Goal: Transaction & Acquisition: Obtain resource

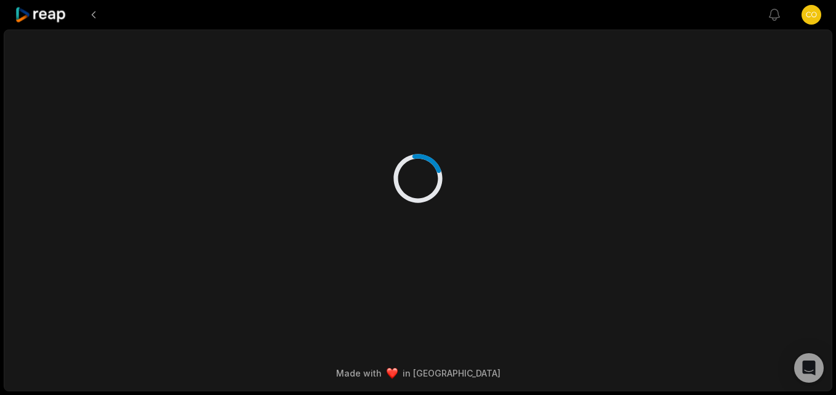
click at [47, 12] on icon at bounding box center [41, 15] width 52 height 17
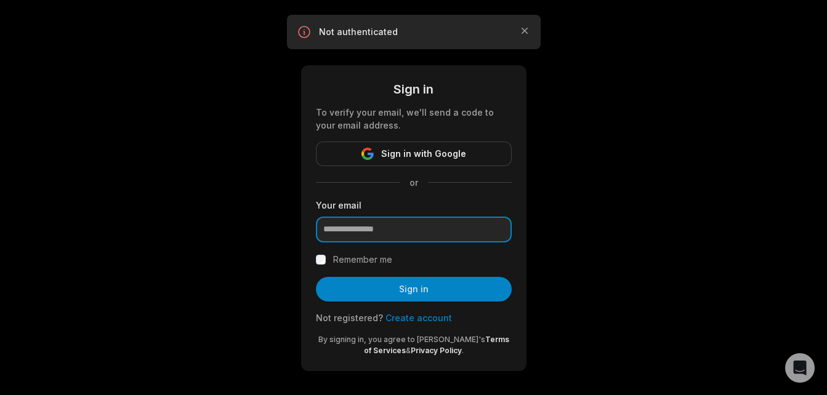
click at [425, 231] on input "email" at bounding box center [414, 230] width 196 height 26
click at [573, 275] on div "Sign in To verify your email, we'll send a code to your email address. Sign in …" at bounding box center [413, 200] width 827 height 401
click at [524, 32] on icon "button" at bounding box center [524, 31] width 12 height 12
click at [353, 231] on input "email" at bounding box center [414, 230] width 196 height 26
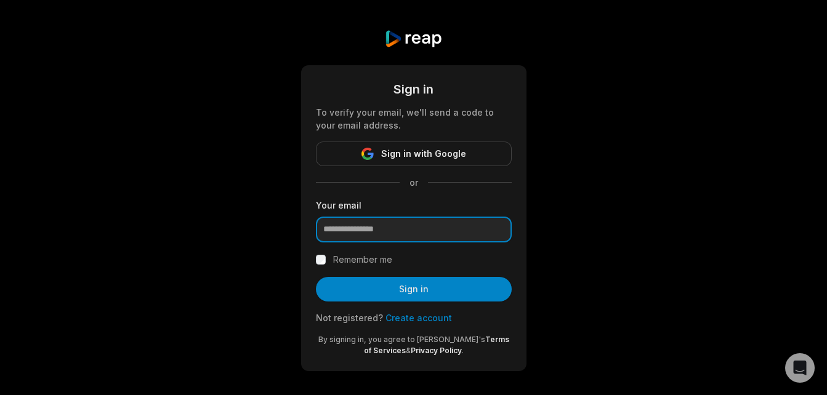
paste input "**********"
type input "**********"
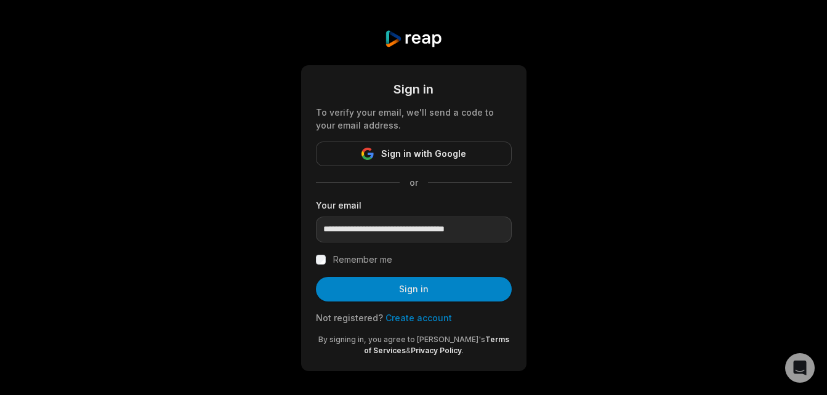
click at [357, 265] on label "Remember me" at bounding box center [362, 259] width 59 height 15
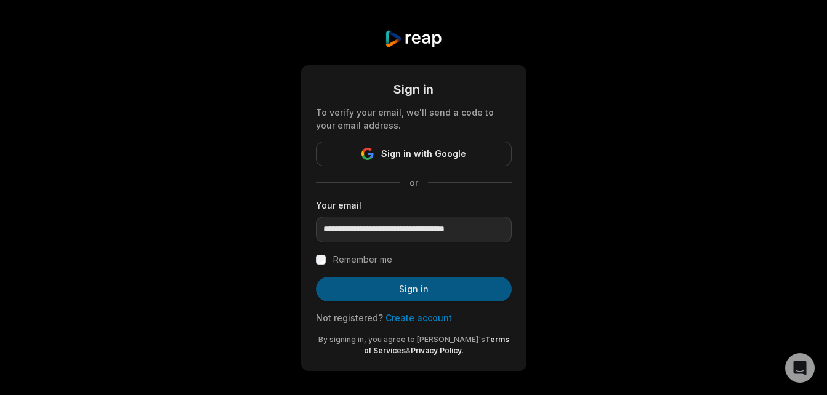
click at [403, 290] on button "Sign in" at bounding box center [414, 289] width 196 height 25
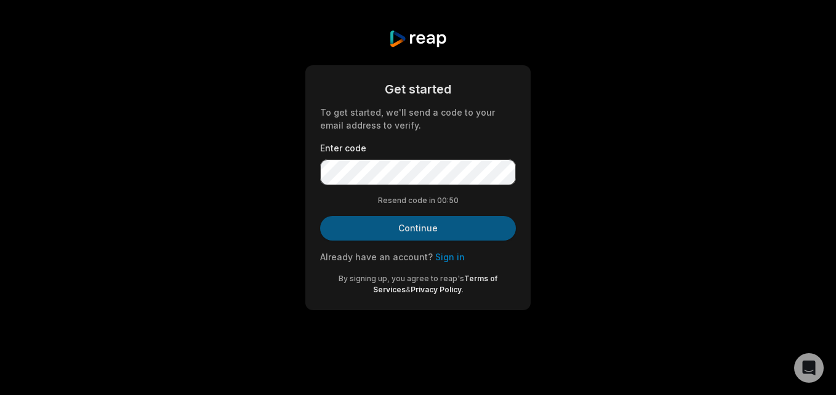
click at [434, 230] on button "Continue" at bounding box center [418, 228] width 196 height 25
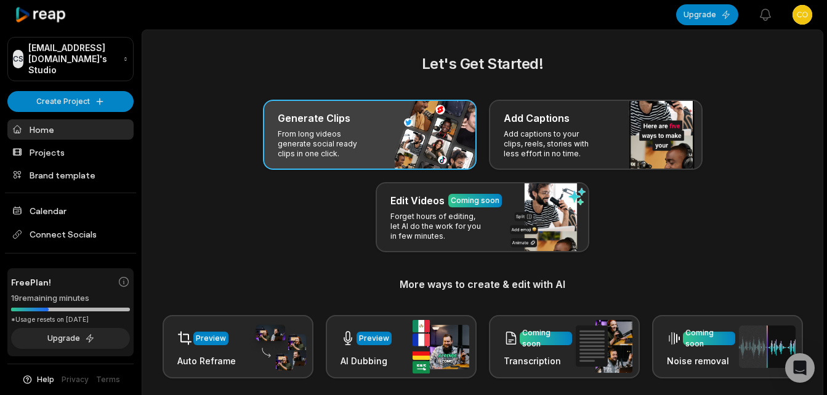
click at [336, 142] on p "From long videos generate social ready clips in one click." at bounding box center [325, 144] width 95 height 30
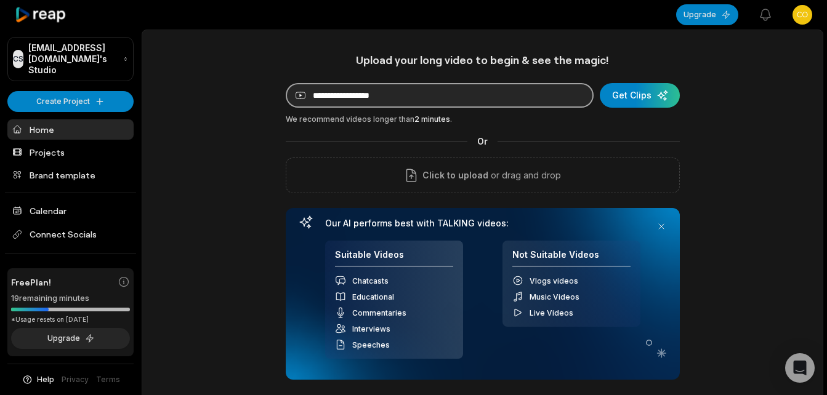
click at [472, 101] on input at bounding box center [440, 95] width 308 height 25
click at [462, 90] on input at bounding box center [440, 95] width 308 height 25
paste input "**********"
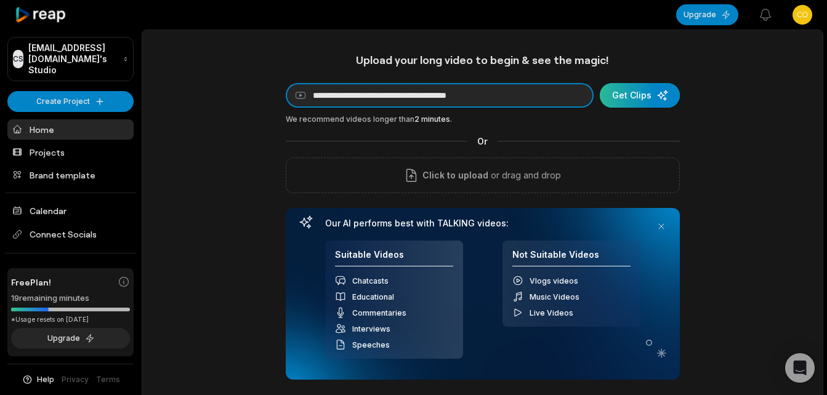
type input "**********"
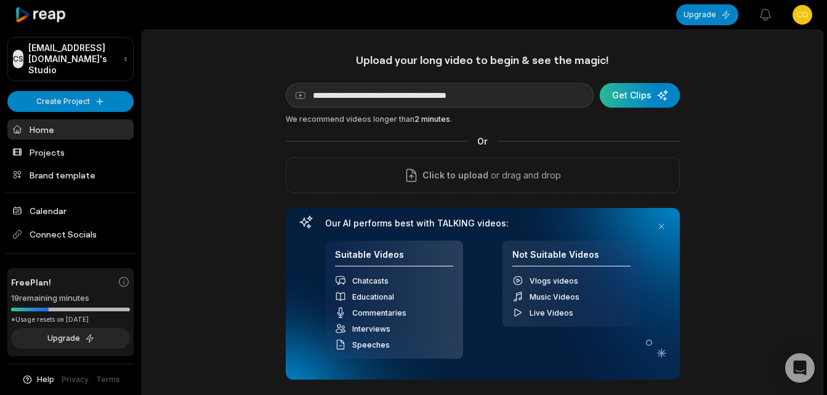
click at [651, 100] on div "submit" at bounding box center [639, 95] width 80 height 25
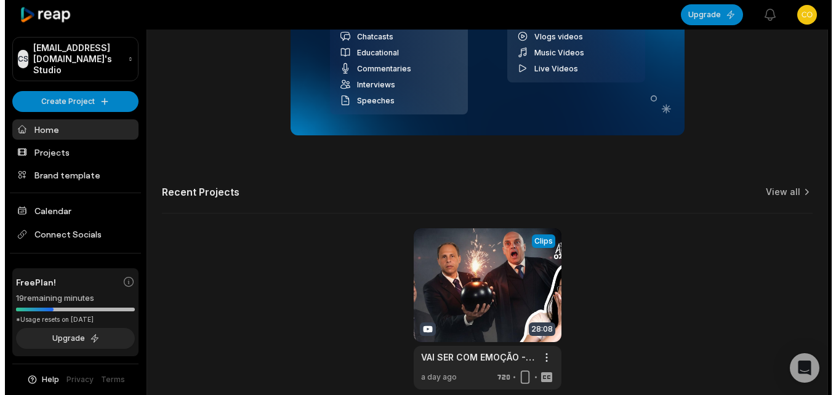
scroll to position [303, 0]
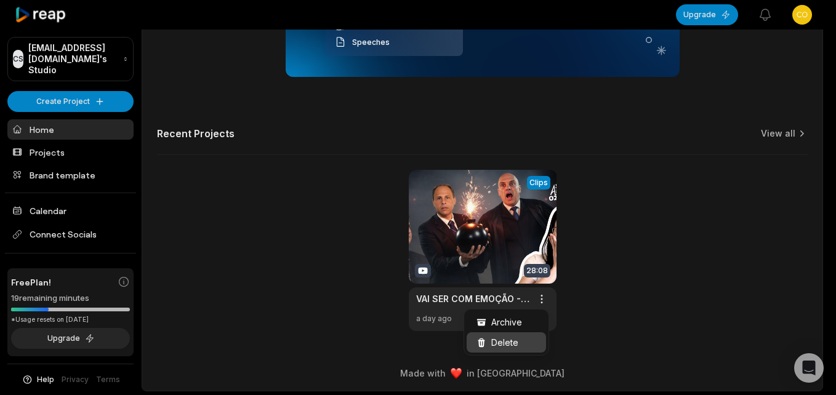
click at [511, 340] on span "Delete" at bounding box center [504, 342] width 27 height 13
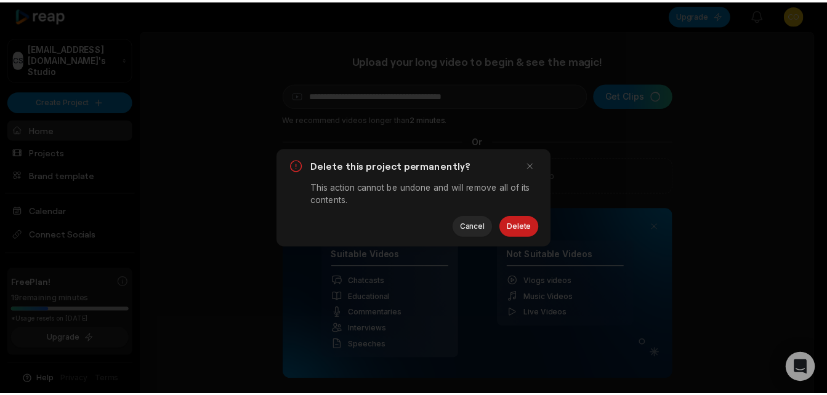
scroll to position [0, 0]
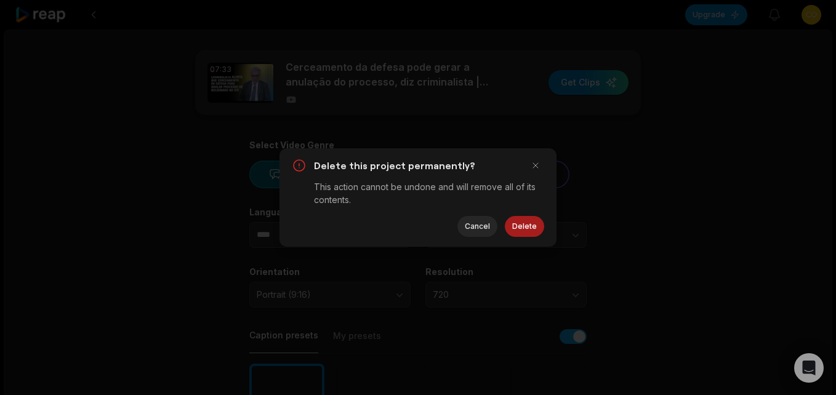
click at [524, 227] on button "Delete" at bounding box center [524, 226] width 39 height 21
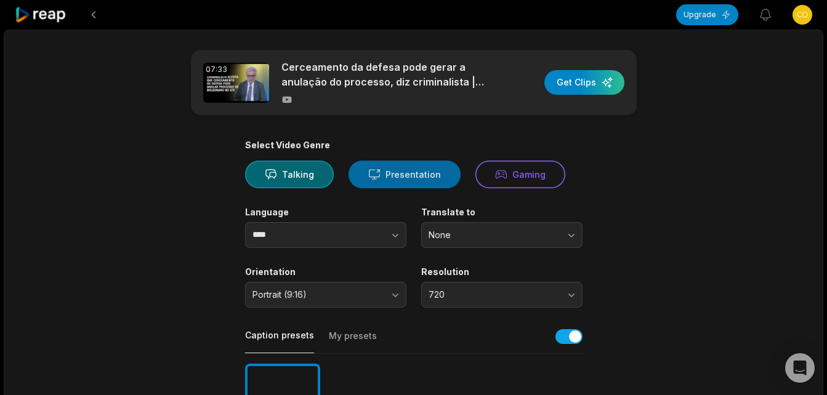
click at [420, 174] on button "Presentation" at bounding box center [404, 175] width 112 height 28
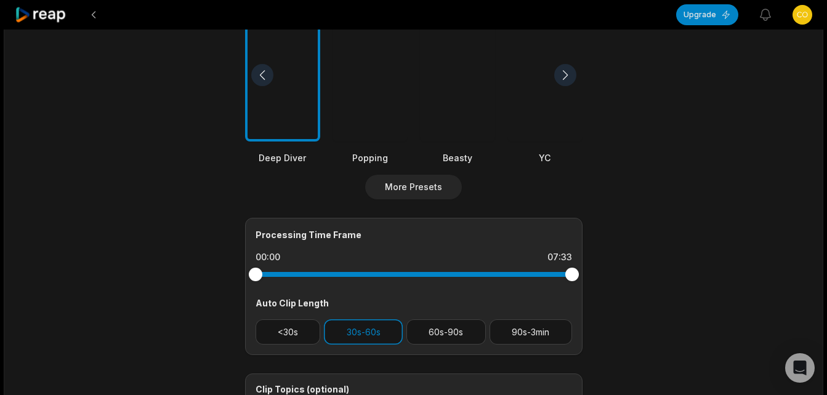
scroll to position [431, 0]
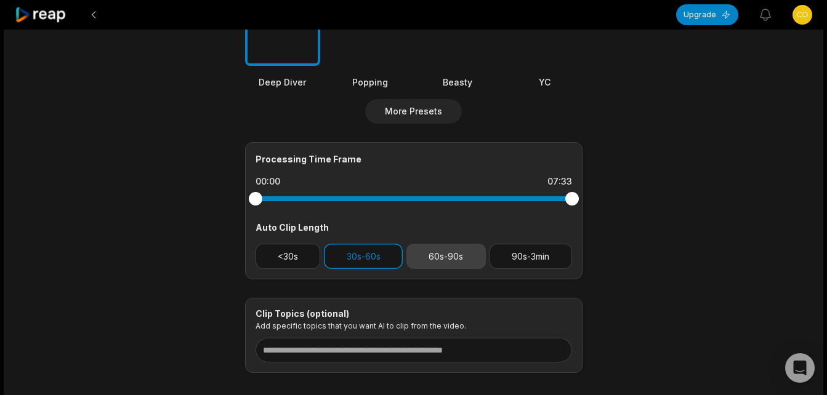
click at [441, 259] on button "60s-90s" at bounding box center [445, 256] width 79 height 25
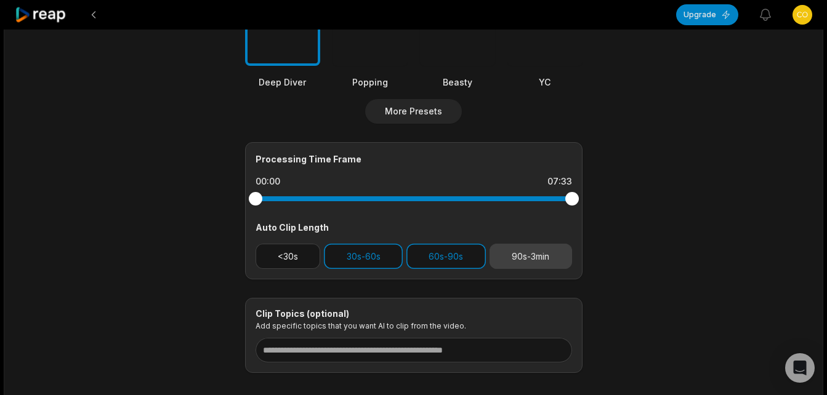
click at [519, 255] on button "90s-3min" at bounding box center [530, 256] width 82 height 25
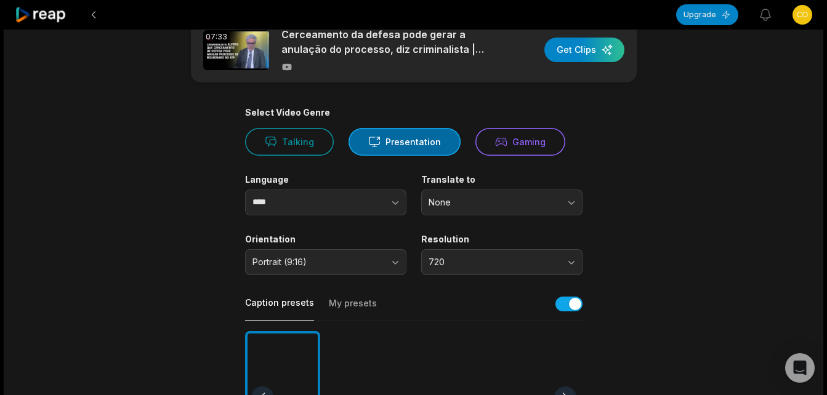
scroll to position [0, 0]
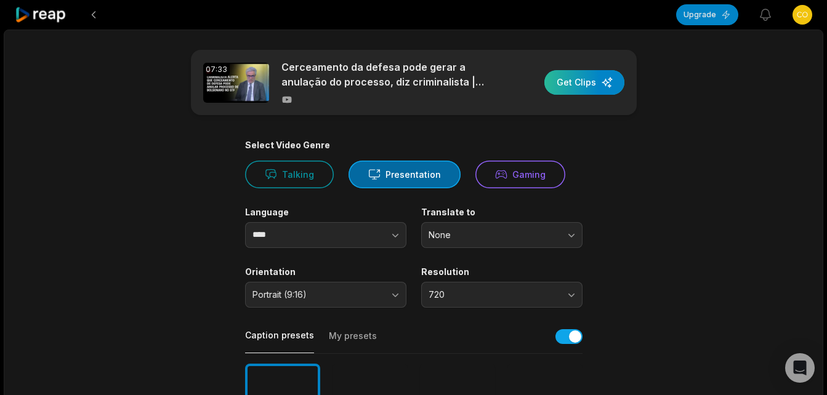
click at [596, 84] on div "button" at bounding box center [584, 82] width 80 height 25
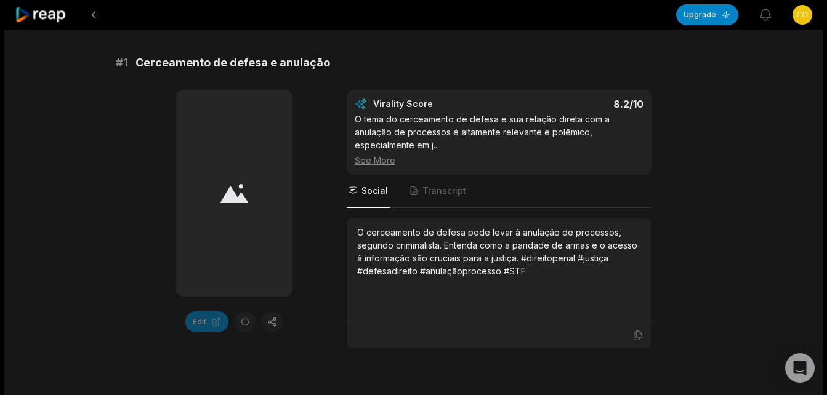
scroll to position [246, 0]
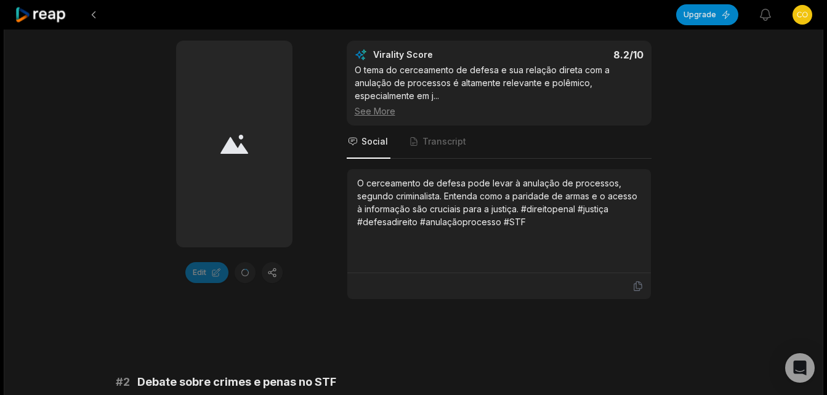
click at [239, 145] on icon at bounding box center [234, 144] width 28 height 20
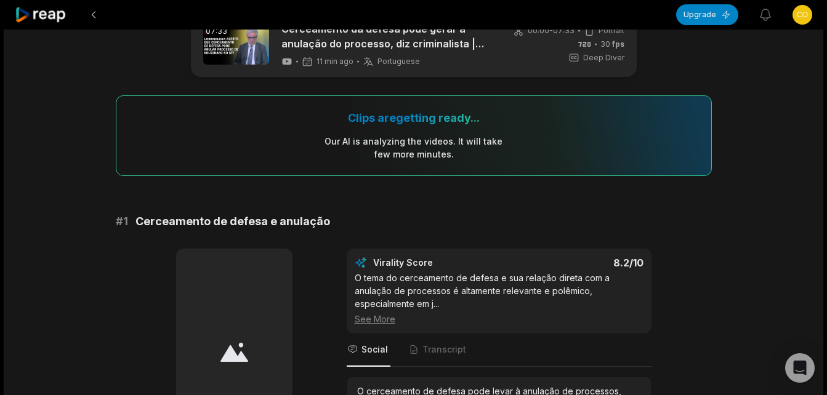
scroll to position [0, 0]
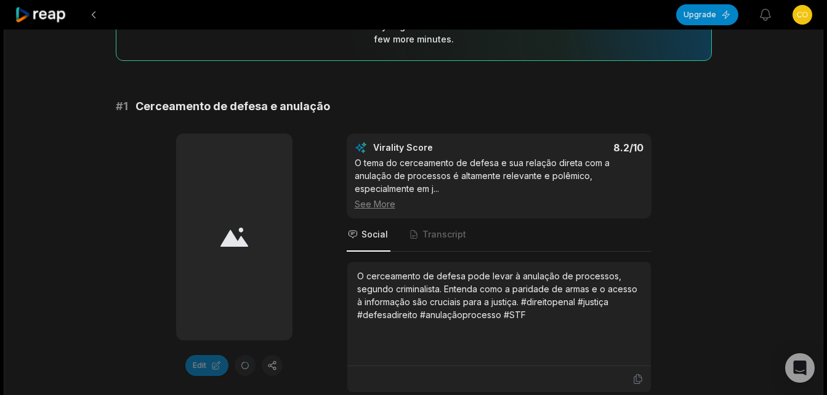
scroll to position [185, 0]
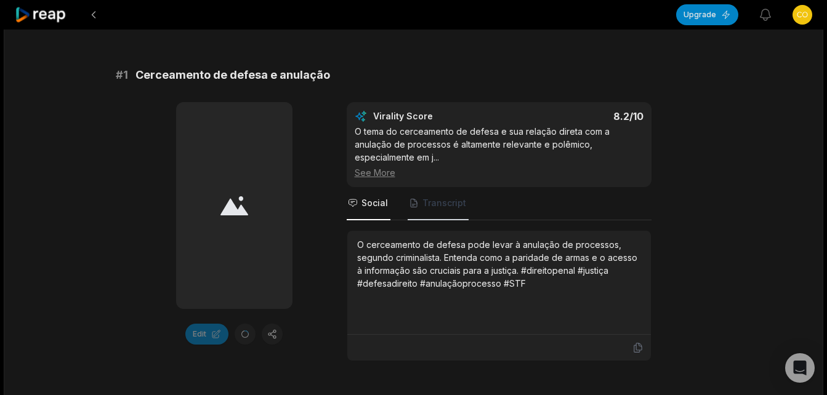
click at [441, 201] on span "Transcript" at bounding box center [444, 203] width 44 height 12
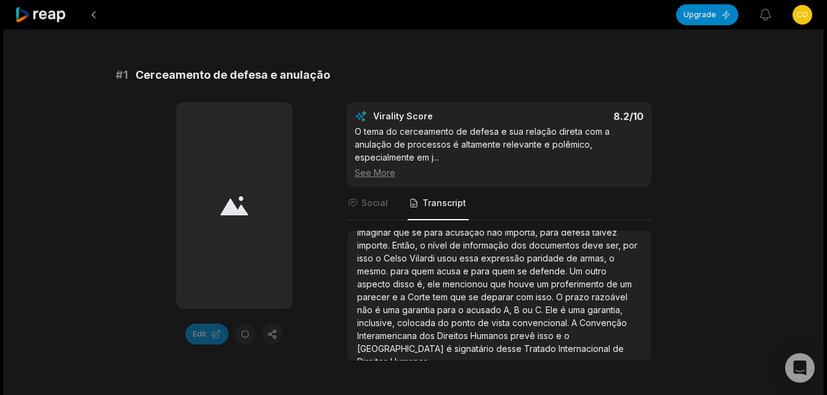
scroll to position [304, 0]
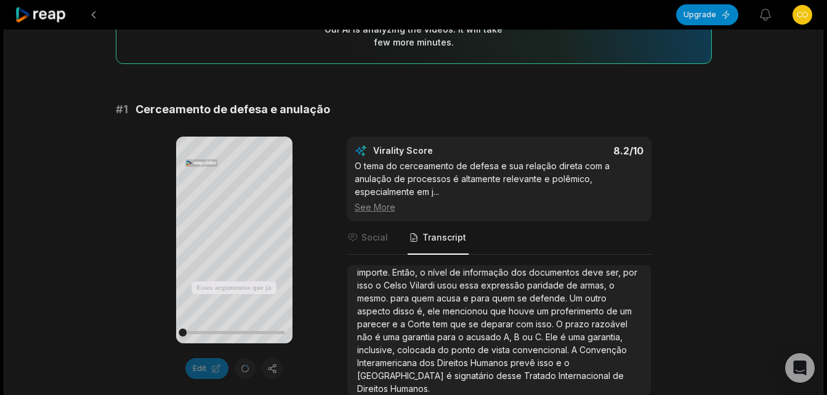
scroll to position [185, 0]
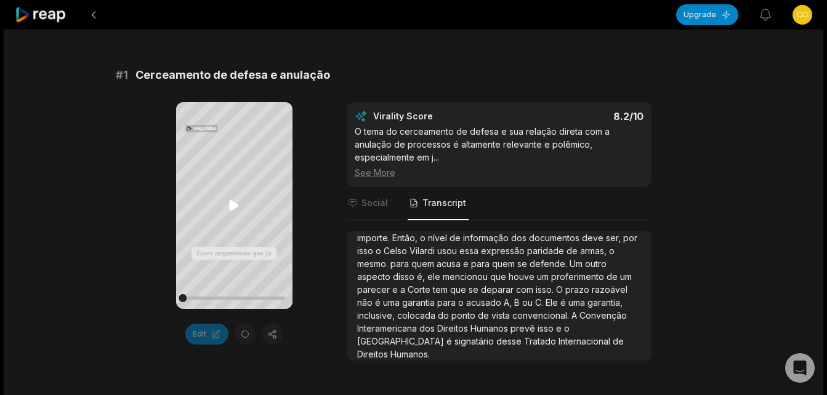
click at [233, 202] on icon at bounding box center [234, 205] width 15 height 15
drag, startPoint x: 193, startPoint y: 300, endPoint x: 149, endPoint y: 296, distance: 44.5
click at [149, 297] on div "Your browser does not support mp4 format. Esses argumentos que já são debatidos…" at bounding box center [414, 231] width 596 height 259
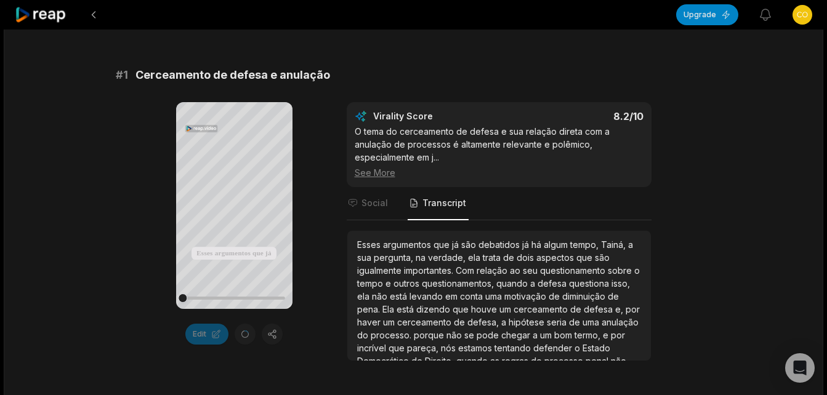
scroll to position [304, 0]
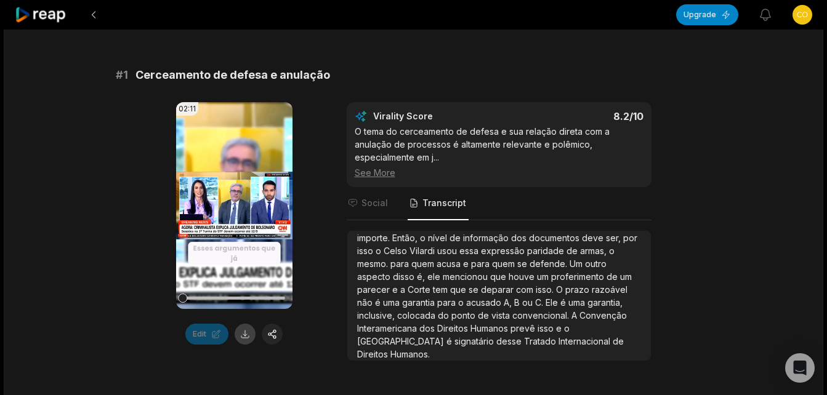
click at [243, 334] on button at bounding box center [245, 334] width 21 height 21
click at [362, 201] on span "Social" at bounding box center [374, 203] width 26 height 12
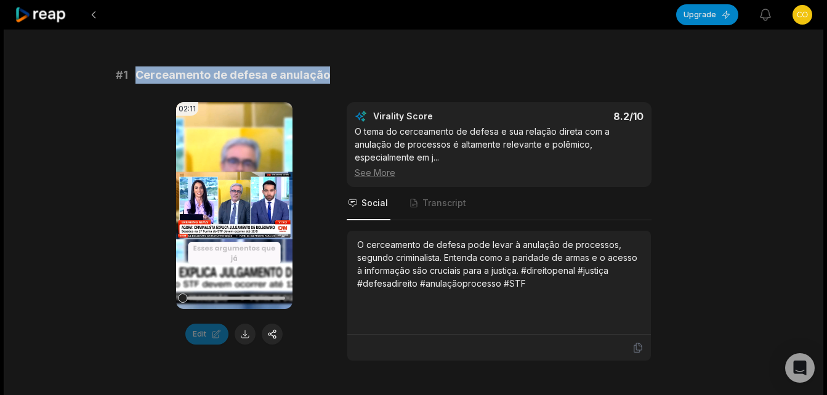
drag, startPoint x: 134, startPoint y: 76, endPoint x: 328, endPoint y: 69, distance: 194.6
click at [328, 69] on div "# 1 Cerceamento de defesa e anulação" at bounding box center [414, 74] width 596 height 17
copy span "Cerceamento de defesa e anulação"
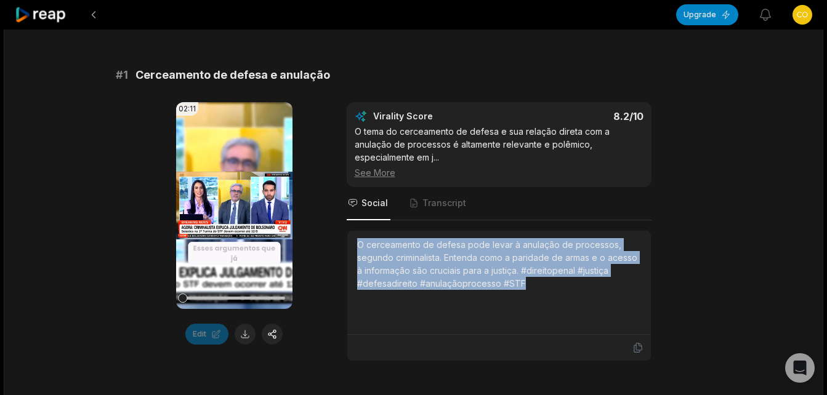
drag, startPoint x: 363, startPoint y: 242, endPoint x: 534, endPoint y: 289, distance: 177.4
click at [534, 289] on div "O cerceamento de defesa pode levar à anulação de processos, segundo criminalist…" at bounding box center [498, 283] width 303 height 104
copy div "O cerceamento de defesa pode levar à anulação de processos, segundo criminalist…"
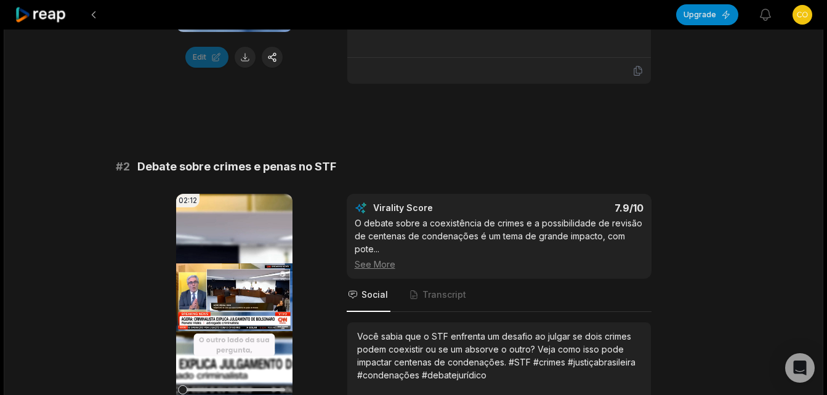
scroll to position [492, 0]
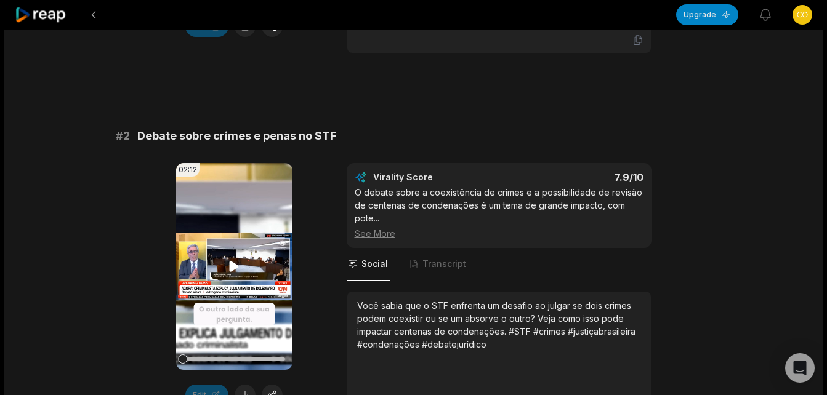
click at [231, 266] on icon at bounding box center [234, 267] width 9 height 10
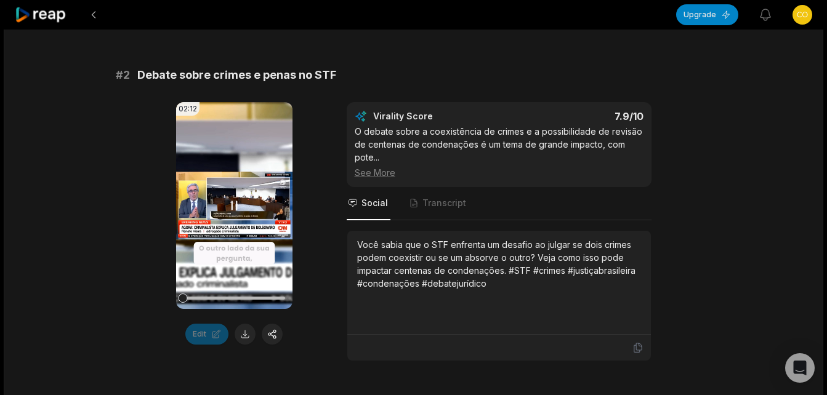
scroll to position [554, 0]
click at [431, 210] on span "Transcript" at bounding box center [437, 202] width 61 height 33
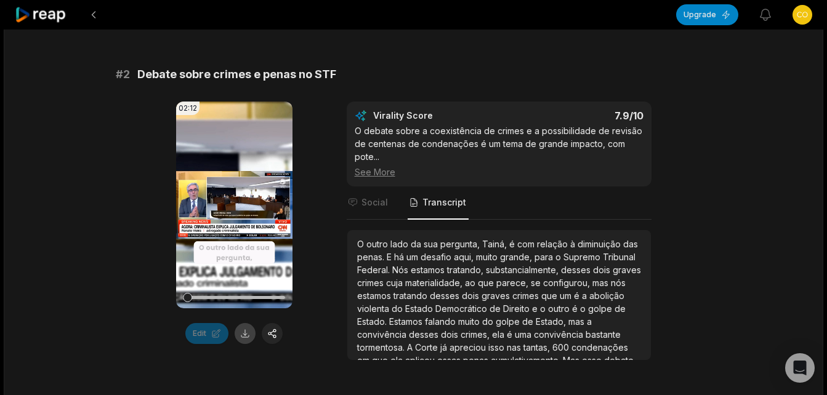
click at [246, 337] on button at bounding box center [245, 333] width 21 height 21
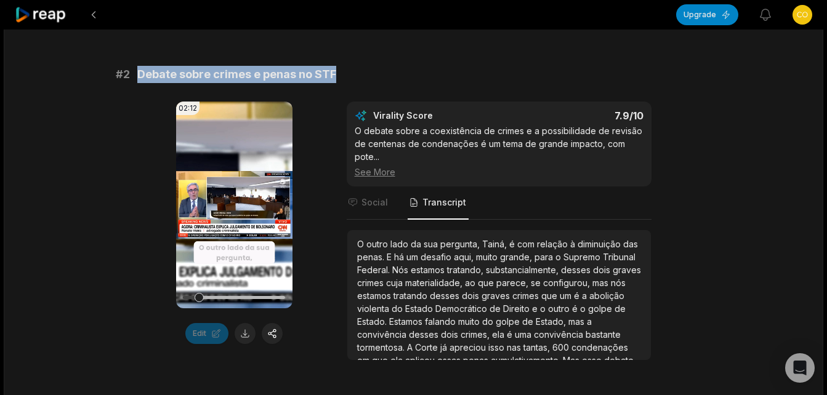
drag, startPoint x: 138, startPoint y: 71, endPoint x: 337, endPoint y: 73, distance: 198.2
click at [337, 73] on div "# 2 Debate sobre crimes e penas no STF" at bounding box center [414, 74] width 596 height 17
copy span "Debate sobre crimes e penas no STF"
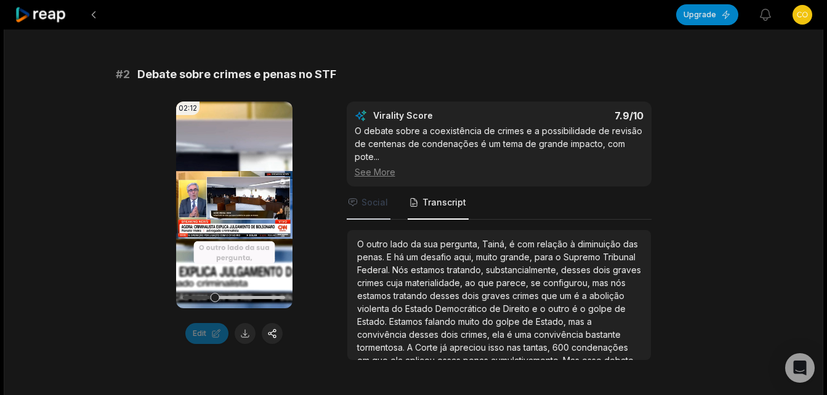
click at [376, 207] on span "Social" at bounding box center [374, 202] width 26 height 12
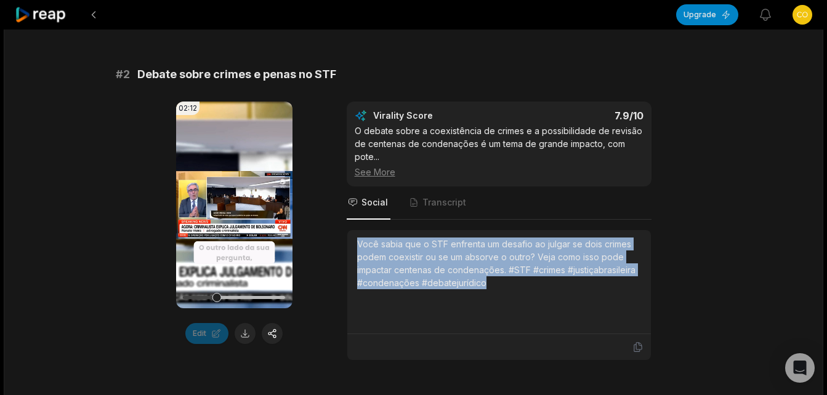
drag, startPoint x: 358, startPoint y: 245, endPoint x: 512, endPoint y: 285, distance: 159.6
click at [512, 285] on div "Você sabia que o STF enfrenta um desafio ao julgar se dois crimes podem coexist…" at bounding box center [499, 264] width 284 height 52
copy div "Você sabia que o STF enfrenta um desafio ao julgar se dois crimes podem coexist…"
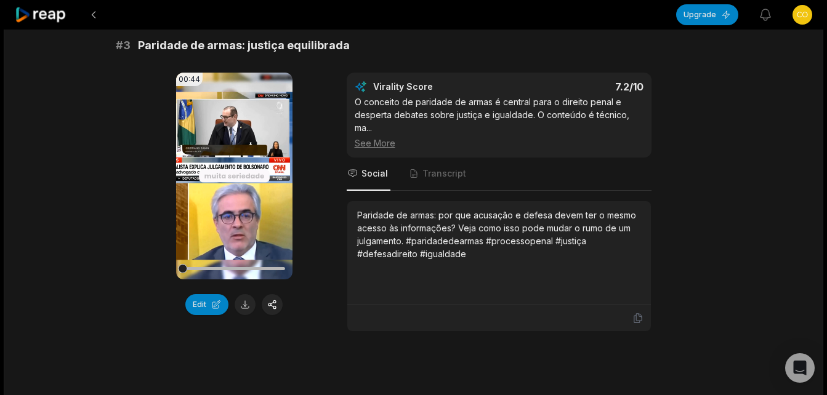
scroll to position [824, 0]
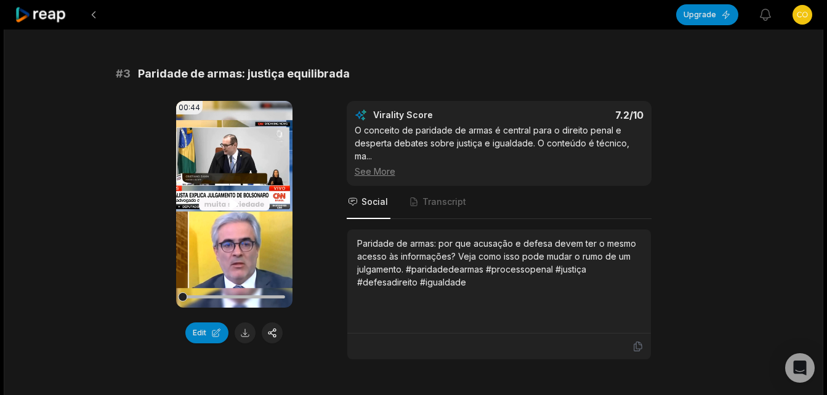
click at [229, 205] on icon at bounding box center [234, 204] width 15 height 15
click at [425, 203] on span "Transcript" at bounding box center [444, 202] width 44 height 12
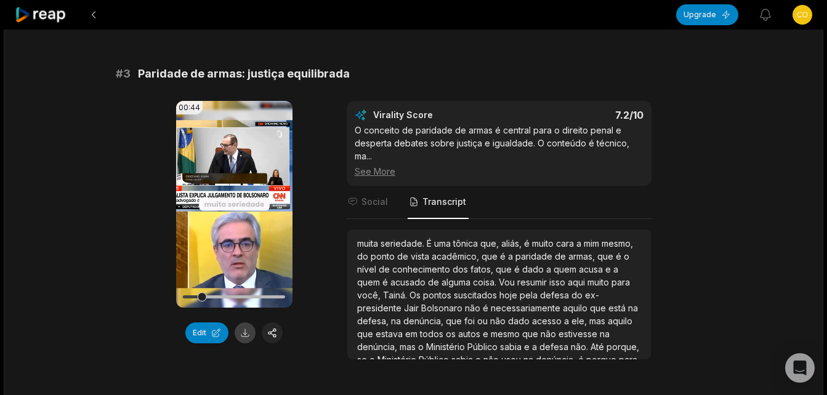
click at [247, 332] on button at bounding box center [245, 333] width 21 height 21
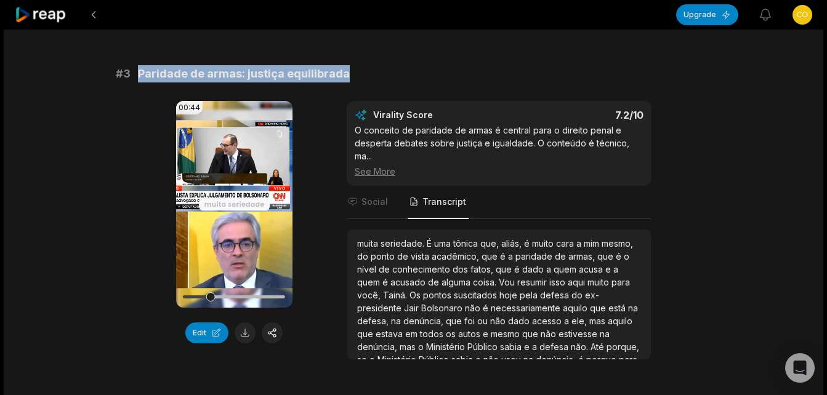
drag, startPoint x: 137, startPoint y: 74, endPoint x: 346, endPoint y: 77, distance: 208.7
click at [346, 77] on div "# 3 Paridade de armas: justiça equilibrada" at bounding box center [414, 73] width 596 height 17
copy span "Paridade de armas: justiça equilibrada"
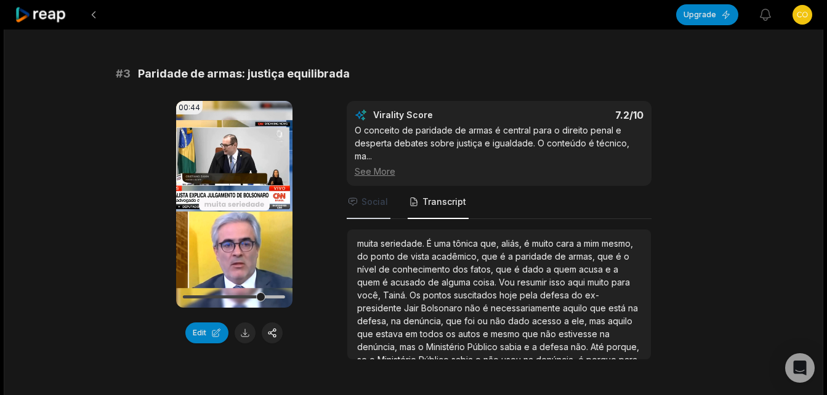
click at [376, 199] on span "Social" at bounding box center [374, 202] width 26 height 12
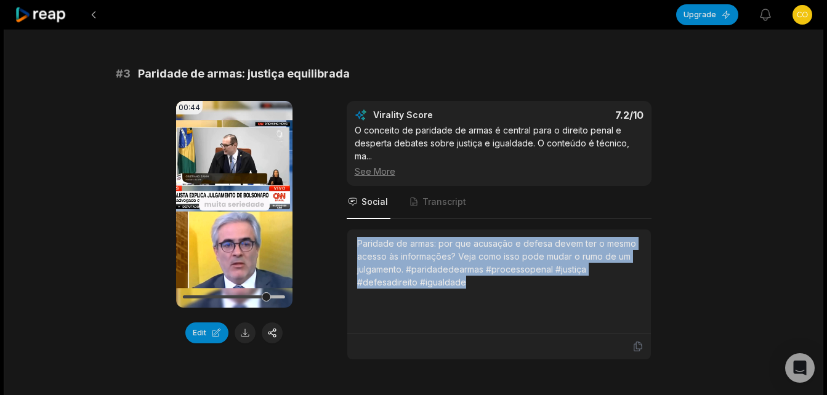
drag, startPoint x: 359, startPoint y: 244, endPoint x: 471, endPoint y: 284, distance: 118.9
click at [471, 284] on div "Paridade de armas: por que acusação e defesa devem ter o mesmo acesso às inform…" at bounding box center [499, 263] width 284 height 52
copy div "Paridade de armas: por que acusação e defesa devem ter o mesmo acesso às inform…"
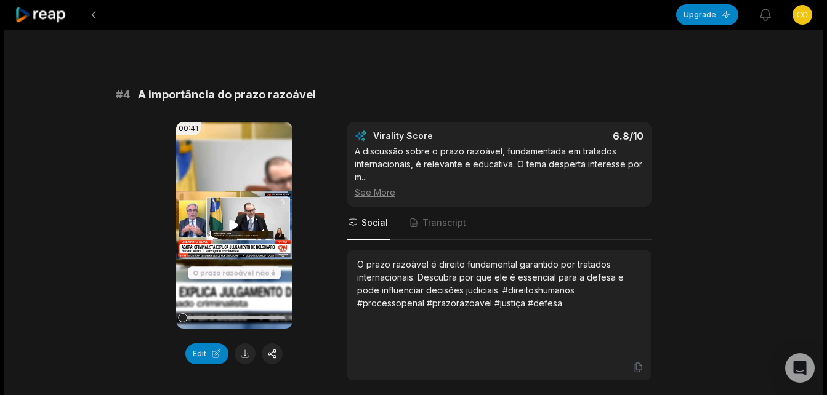
scroll to position [1193, 0]
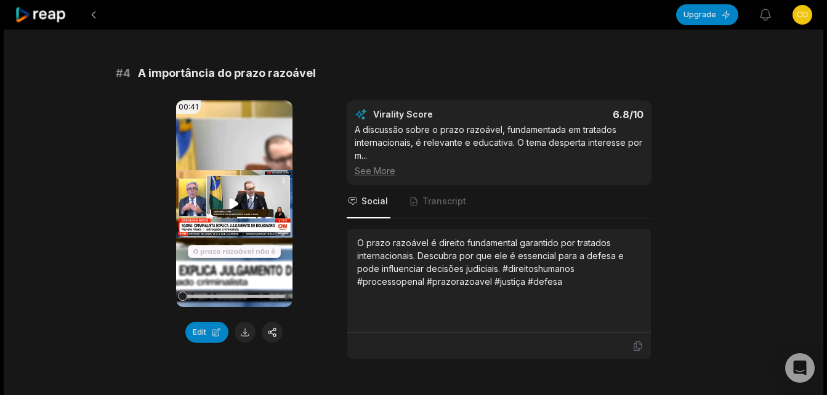
click at [229, 201] on icon at bounding box center [234, 203] width 15 height 15
click at [243, 334] on button at bounding box center [245, 332] width 21 height 21
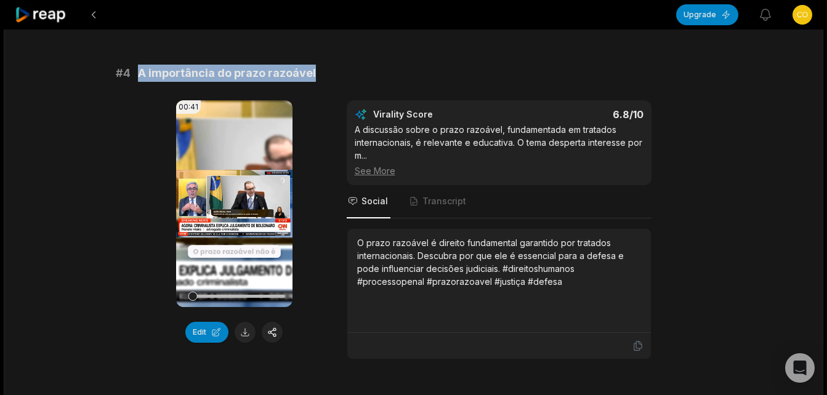
drag, startPoint x: 140, startPoint y: 71, endPoint x: 334, endPoint y: 69, distance: 193.3
click at [334, 69] on div "# 4 A importância do prazo razoável" at bounding box center [414, 73] width 596 height 17
copy span "A importância do prazo razoável"
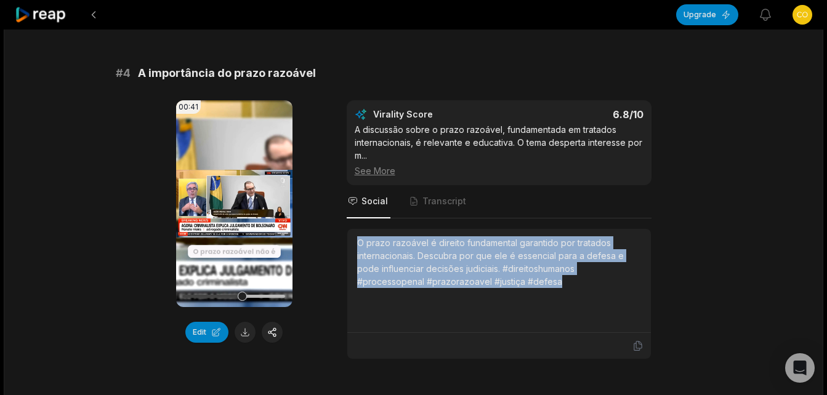
drag, startPoint x: 358, startPoint y: 243, endPoint x: 559, endPoint y: 285, distance: 205.7
click at [559, 285] on div "O prazo razoável é direito fundamental garantido por tratados internacionais. D…" at bounding box center [499, 262] width 284 height 52
copy div "O prazo razoável é direito fundamental garantido por tratados internacionais. D…"
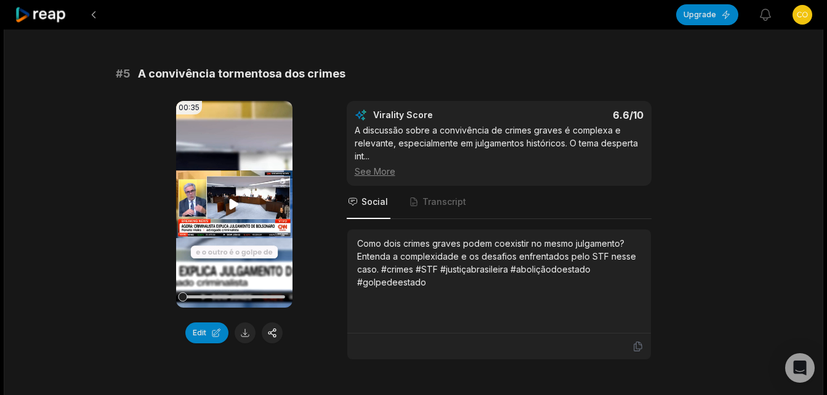
scroll to position [1563, 0]
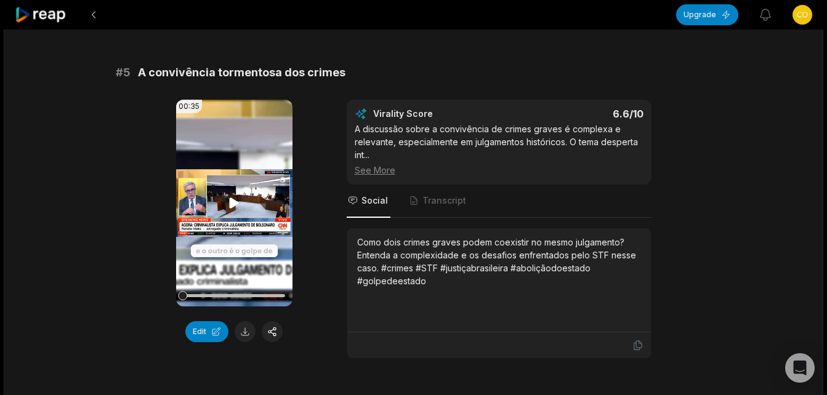
click at [233, 198] on icon at bounding box center [234, 203] width 15 height 15
click at [243, 335] on button at bounding box center [245, 331] width 21 height 21
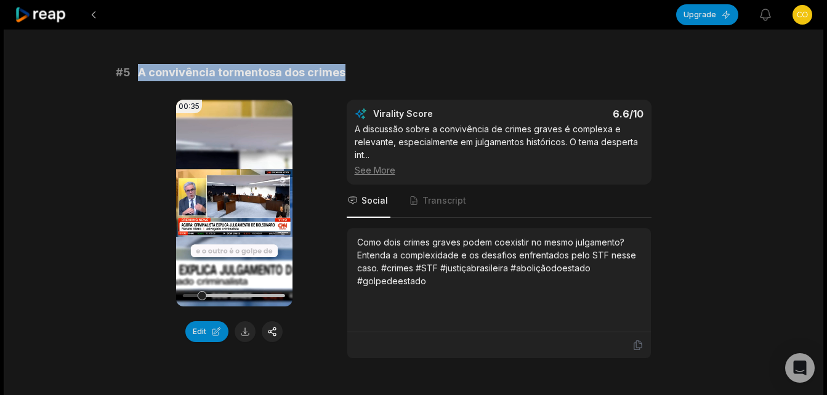
drag, startPoint x: 139, startPoint y: 73, endPoint x: 343, endPoint y: 71, distance: 203.7
click at [343, 71] on div "# 5 A convivência tormentosa dos crimes" at bounding box center [414, 72] width 596 height 17
copy span "A convivência tormentosa dos crimes"
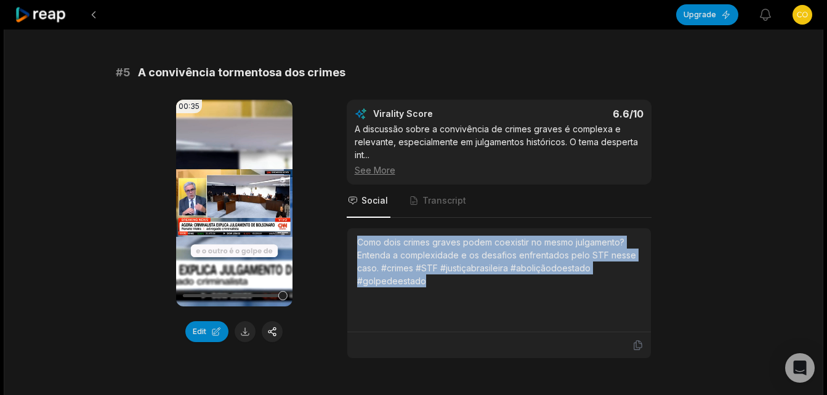
drag, startPoint x: 358, startPoint y: 239, endPoint x: 436, endPoint y: 278, distance: 87.5
click at [436, 278] on div "Como dois crimes graves podem coexistir no mesmo julgamento? Entenda a complexi…" at bounding box center [499, 262] width 284 height 52
copy div "Como dois crimes graves podem coexistir no mesmo julgamento? Entenda a complexi…"
click at [233, 205] on icon at bounding box center [234, 203] width 9 height 10
click at [257, 161] on video "Your browser does not support mp4 format." at bounding box center [234, 203] width 116 height 207
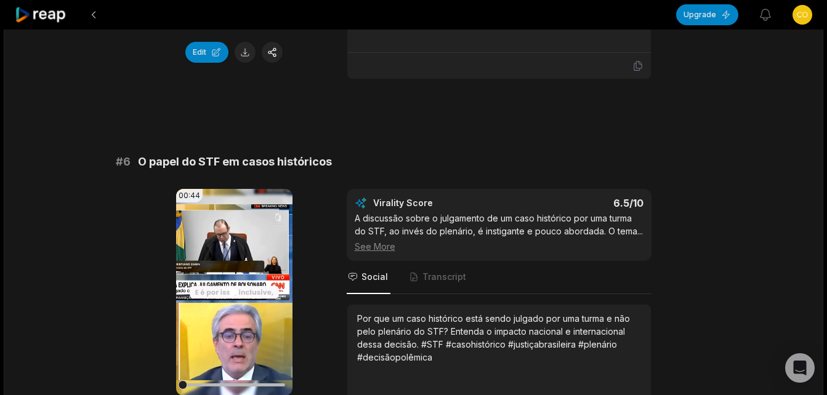
scroll to position [1870, 0]
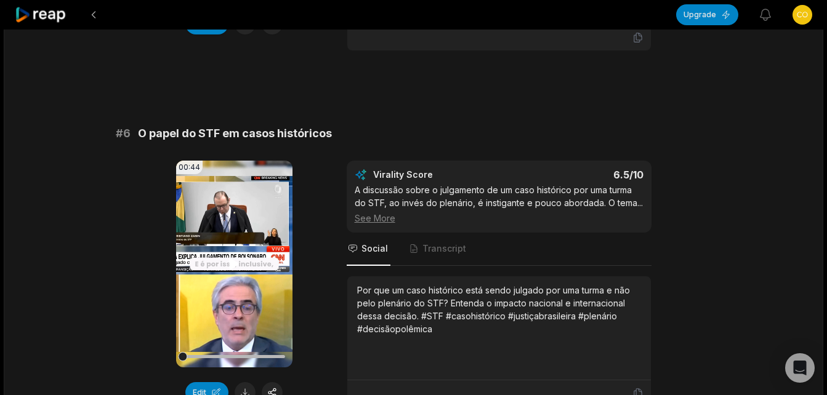
click at [233, 268] on icon at bounding box center [234, 264] width 15 height 15
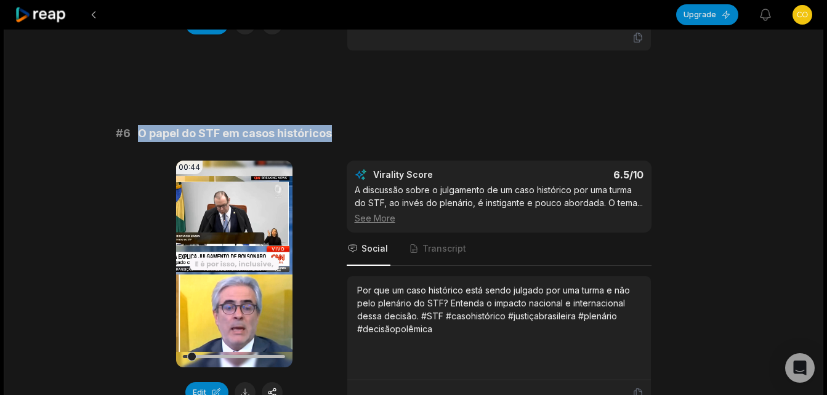
drag, startPoint x: 138, startPoint y: 132, endPoint x: 334, endPoint y: 134, distance: 196.4
click at [334, 134] on div "# 6 O papel do STF em casos históricos" at bounding box center [414, 133] width 596 height 17
copy span "O papel do STF em casos históricos"
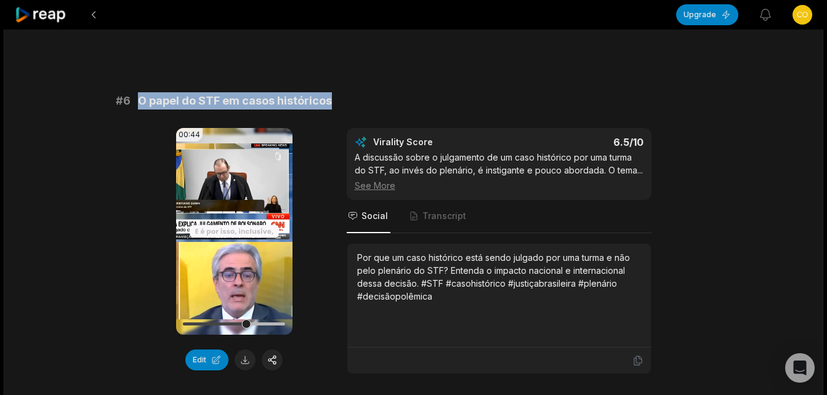
scroll to position [1932, 0]
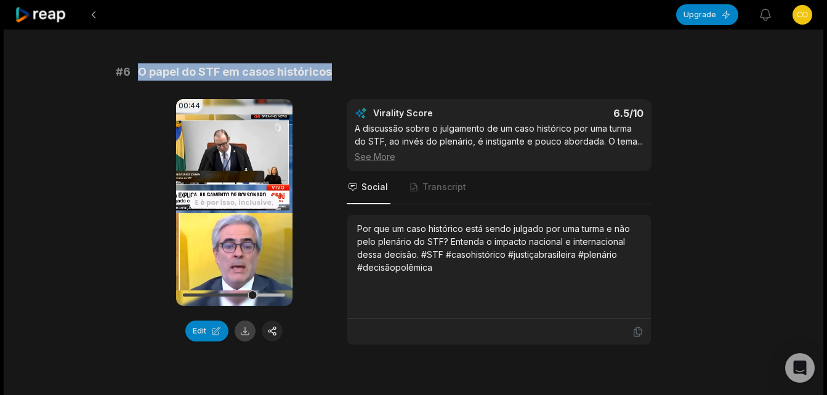
click at [247, 332] on button at bounding box center [245, 331] width 21 height 21
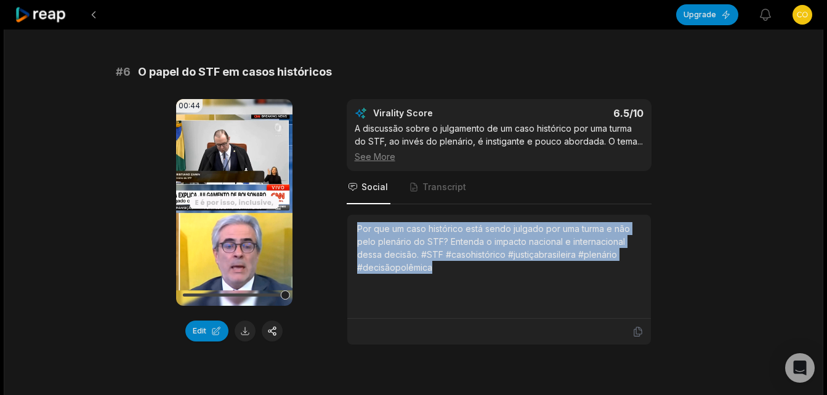
drag, startPoint x: 355, startPoint y: 227, endPoint x: 438, endPoint y: 268, distance: 92.8
click at [438, 268] on div "Por que um caso histórico está sendo julgado por uma turma e não pelo plenário …" at bounding box center [498, 267] width 303 height 104
copy div "Por que um caso histórico está sendo julgado por uma turma e não pelo plenário …"
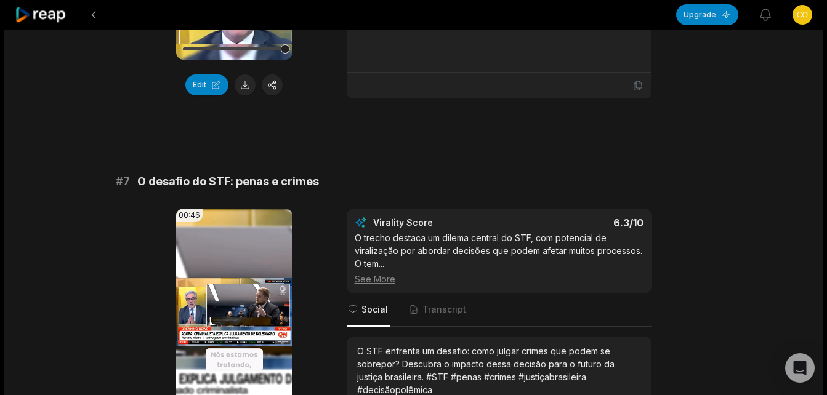
scroll to position [2240, 0]
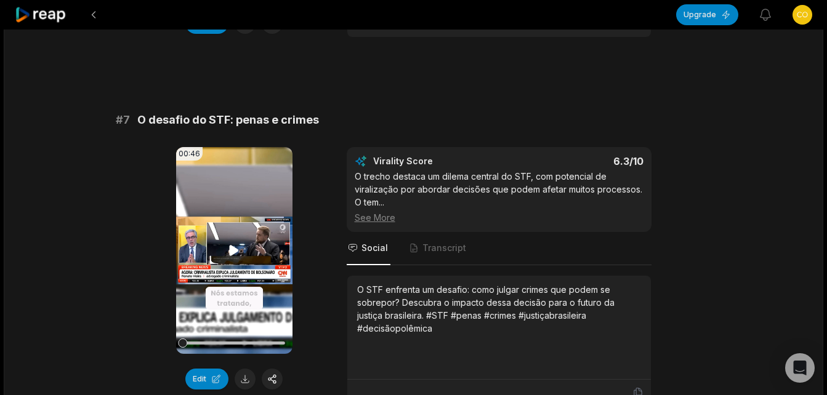
click at [236, 252] on icon at bounding box center [234, 250] width 9 height 10
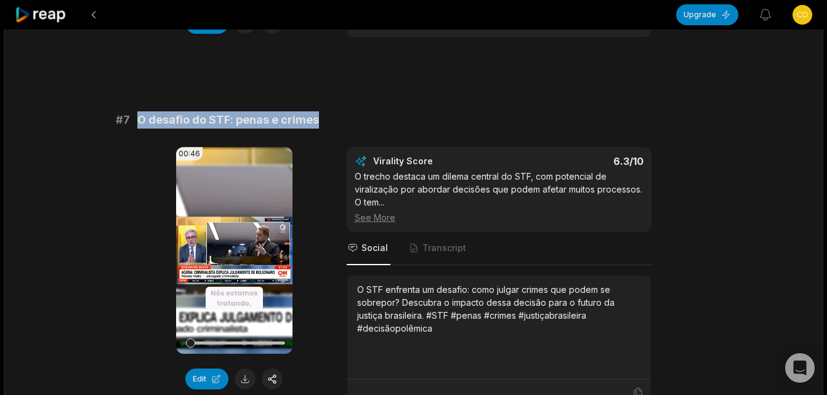
drag, startPoint x: 137, startPoint y: 125, endPoint x: 318, endPoint y: 115, distance: 181.2
click at [318, 115] on div "# 7 O desafio do STF: penas e crimes" at bounding box center [414, 119] width 596 height 17
copy span "O desafio do STF: penas e crimes"
click at [241, 382] on button at bounding box center [245, 379] width 21 height 21
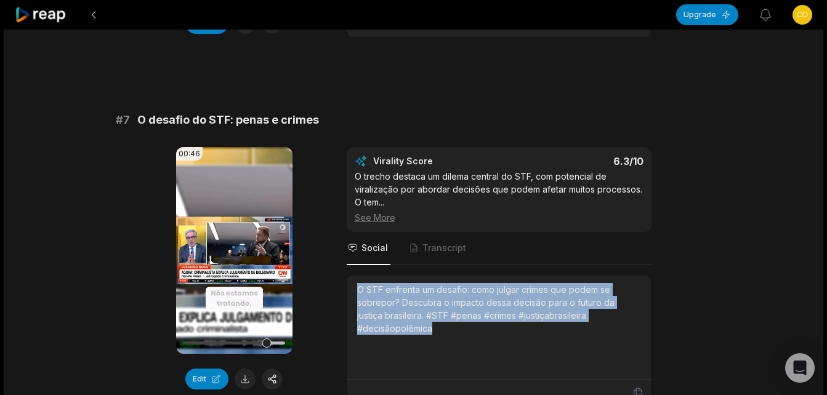
drag, startPoint x: 358, startPoint y: 291, endPoint x: 639, endPoint y: 322, distance: 283.0
click at [639, 322] on div "O STF enfrenta um desafio: como julgar crimes que podem se sobrepor? Descubra o…" at bounding box center [499, 327] width 284 height 89
copy div "O STF enfrenta um desafio: como julgar crimes que podem se sobrepor? Descubra o…"
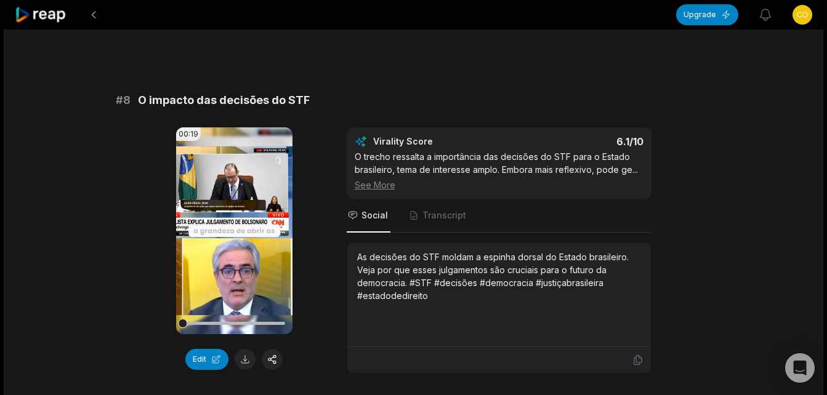
scroll to position [2671, 0]
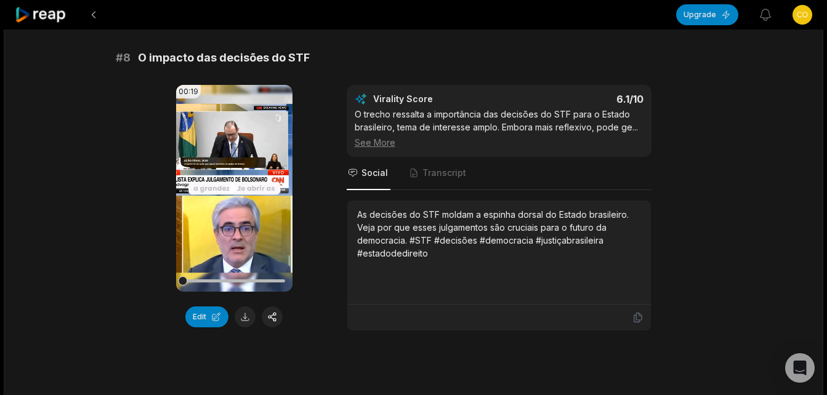
click at [233, 189] on icon at bounding box center [234, 188] width 9 height 10
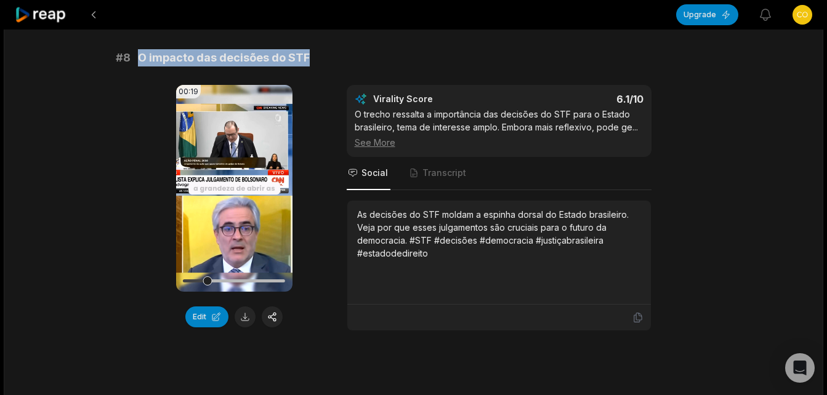
drag, startPoint x: 140, startPoint y: 62, endPoint x: 305, endPoint y: 56, distance: 165.7
click at [305, 56] on span "O impacto das decisões do STF" at bounding box center [224, 57] width 172 height 17
copy span "O impacto das decisões do STF"
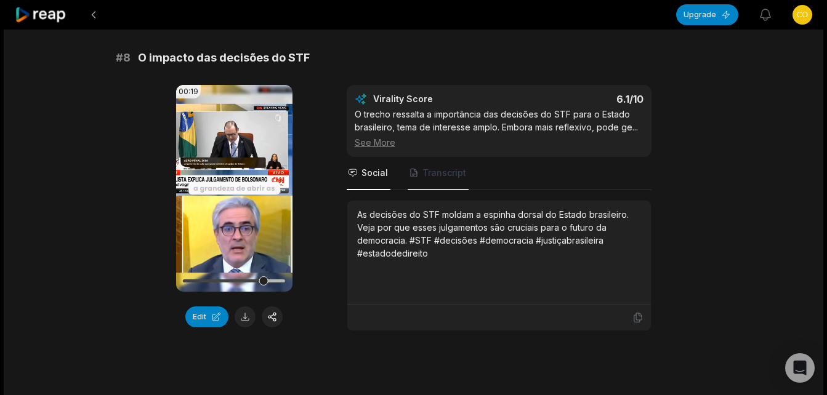
click at [454, 177] on span "Transcript" at bounding box center [444, 173] width 44 height 12
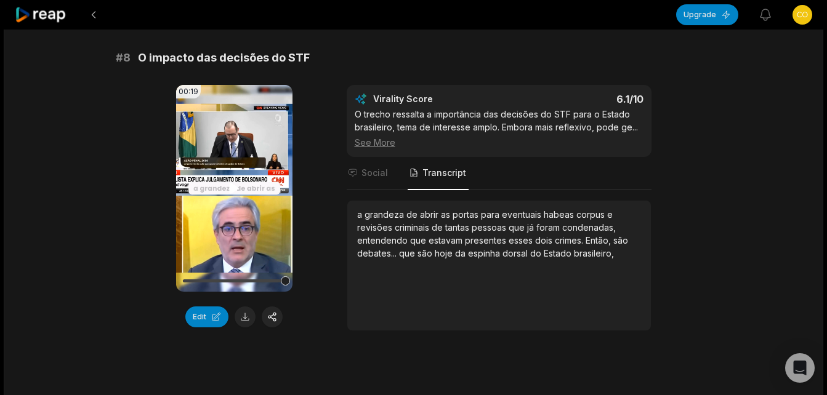
click at [231, 189] on icon at bounding box center [234, 188] width 9 height 10
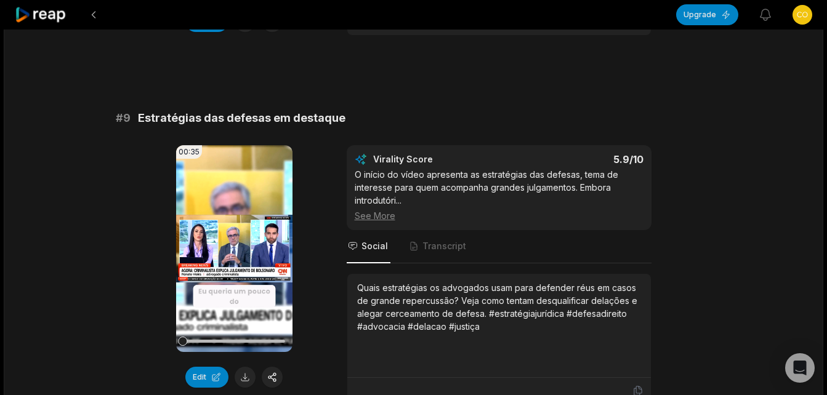
scroll to position [3040, 0]
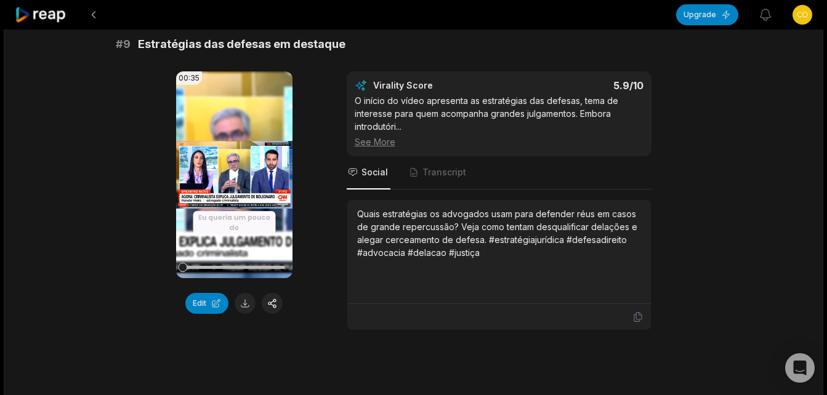
click at [224, 170] on video "Your browser does not support mp4 format." at bounding box center [234, 174] width 116 height 207
click at [443, 180] on span "Transcript" at bounding box center [437, 172] width 61 height 33
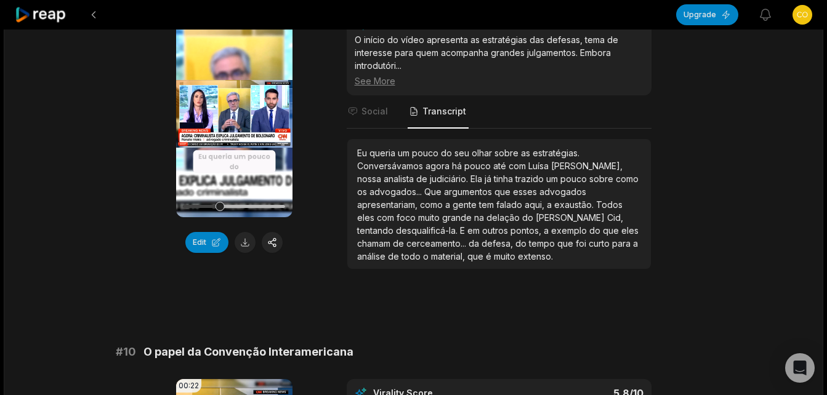
scroll to position [3101, 0]
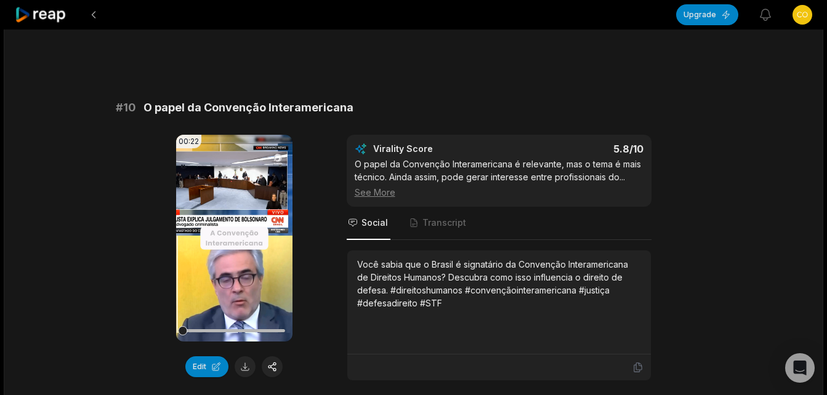
scroll to position [3409, 0]
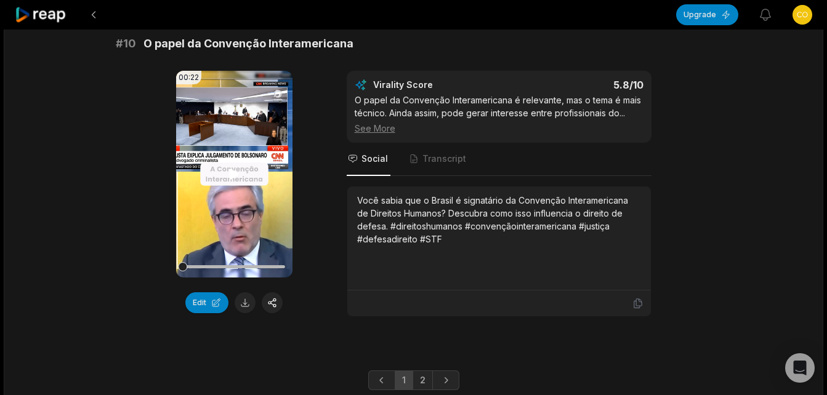
click at [233, 183] on video "Your browser does not support mp4 format." at bounding box center [234, 174] width 116 height 207
click at [436, 152] on span "Transcript" at bounding box center [437, 159] width 61 height 33
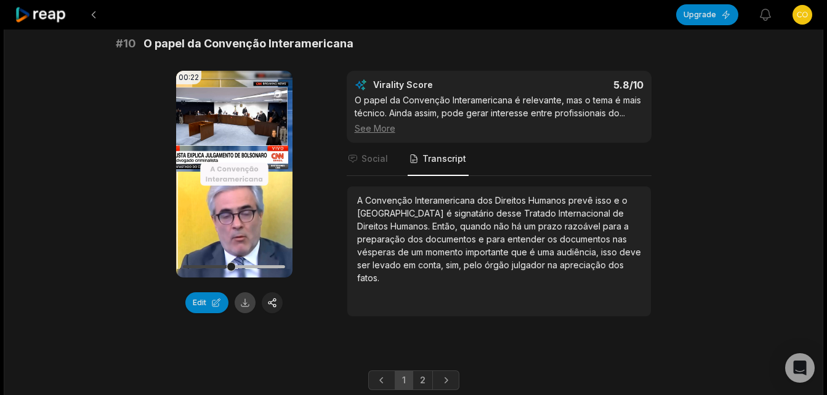
click at [244, 303] on button at bounding box center [245, 302] width 21 height 21
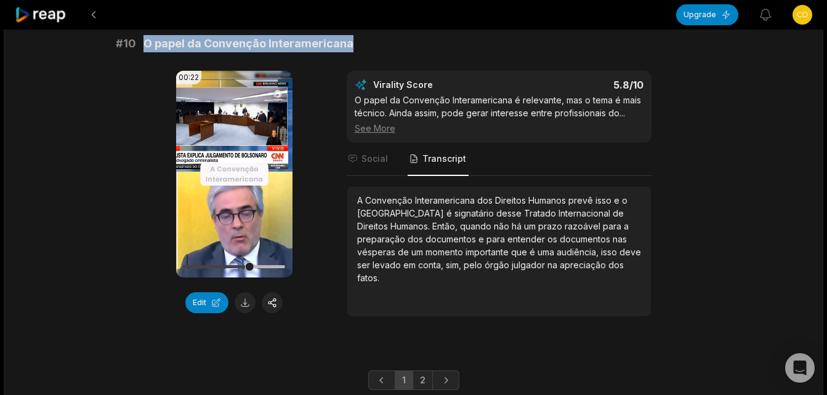
drag, startPoint x: 141, startPoint y: 44, endPoint x: 348, endPoint y: 47, distance: 207.4
click at [348, 47] on div "# 10 O papel da Convenção Interamericana" at bounding box center [414, 43] width 596 height 17
copy span "O papel da Convenção Interamericana"
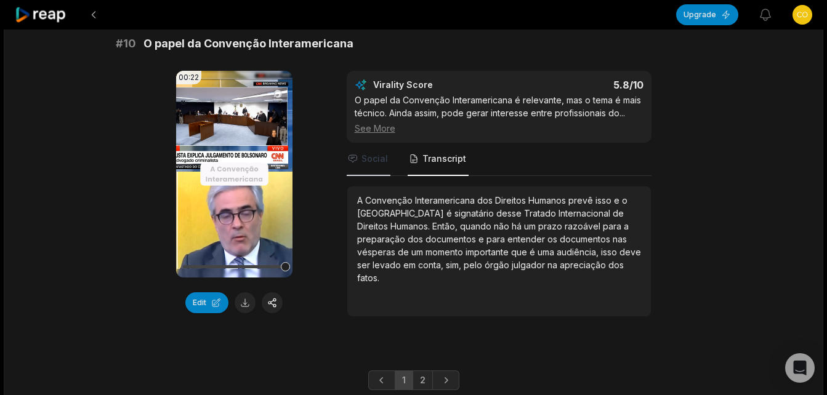
click at [374, 163] on span "Social" at bounding box center [374, 159] width 26 height 12
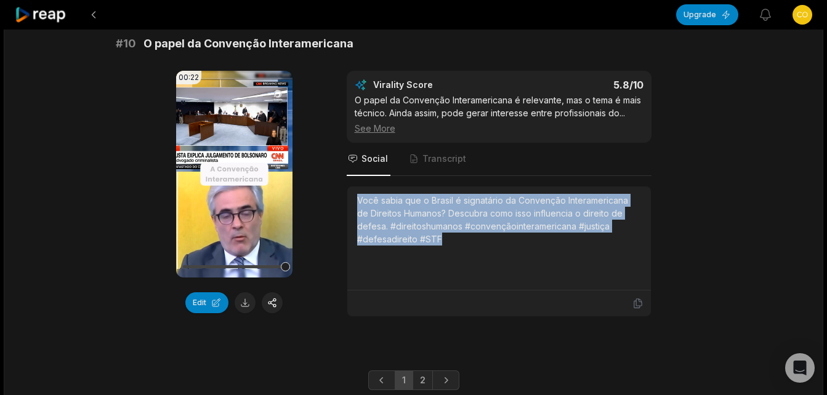
drag, startPoint x: 354, startPoint y: 199, endPoint x: 444, endPoint y: 235, distance: 97.3
click at [444, 235] on div "Você sabia que o Brasil é signatário da Convenção Interamericana de Direitos Hu…" at bounding box center [498, 238] width 303 height 104
copy div "Você sabia que o Brasil é signatário da Convenção Interamericana de Direitos Hu…"
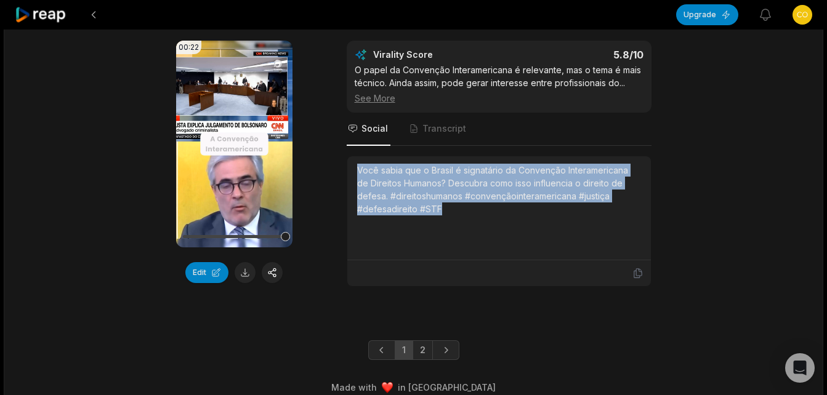
scroll to position [3454, 0]
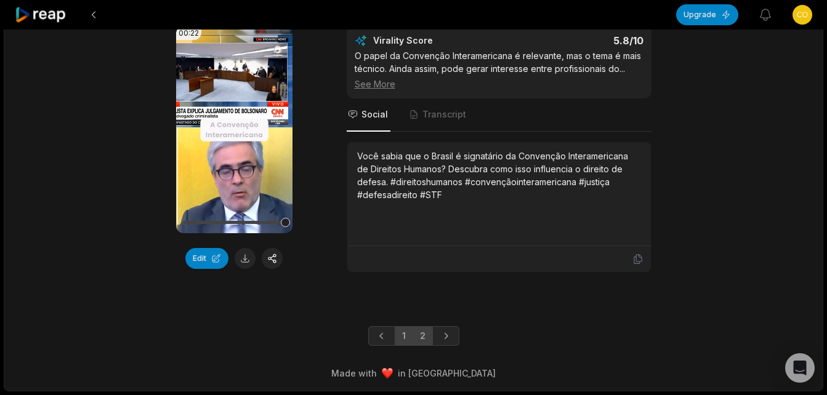
click at [419, 339] on link "2" at bounding box center [422, 336] width 20 height 20
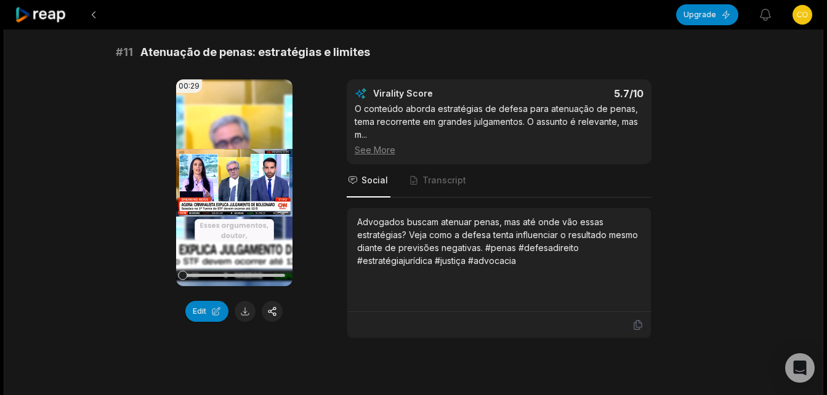
scroll to position [185, 0]
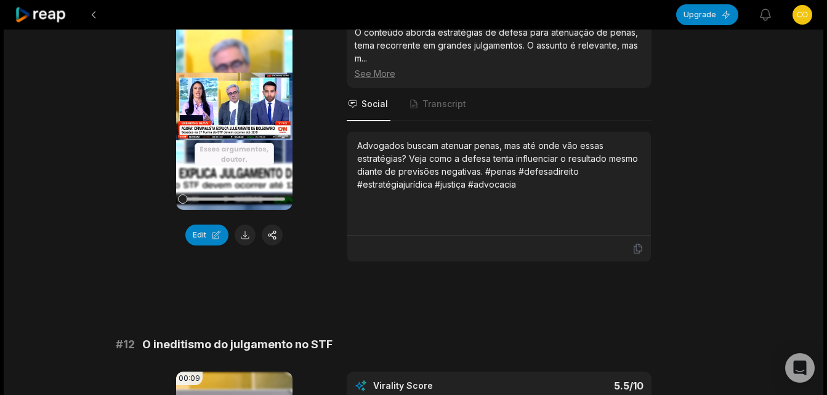
click at [230, 103] on icon at bounding box center [234, 106] width 9 height 10
click at [434, 106] on span "Transcript" at bounding box center [444, 104] width 44 height 12
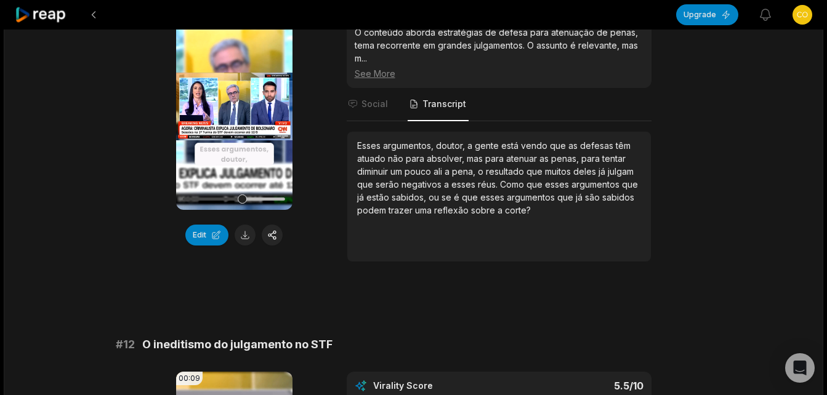
click at [242, 199] on div at bounding box center [234, 199] width 102 height 3
click at [271, 199] on div at bounding box center [234, 199] width 102 height 3
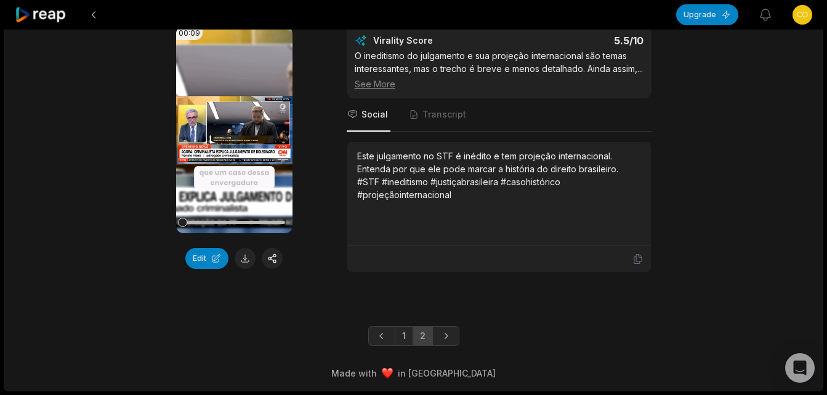
scroll to position [543, 0]
click at [233, 124] on icon at bounding box center [234, 129] width 9 height 10
click at [440, 111] on span "Transcript" at bounding box center [444, 114] width 44 height 12
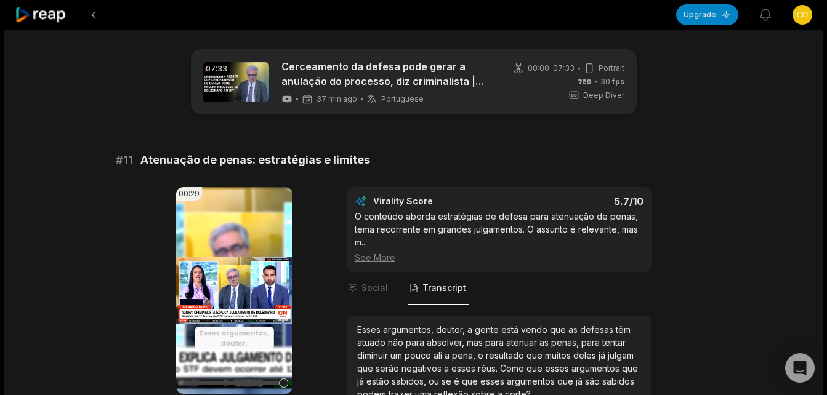
scroll to position [0, 0]
click at [92, 12] on button at bounding box center [93, 15] width 22 height 22
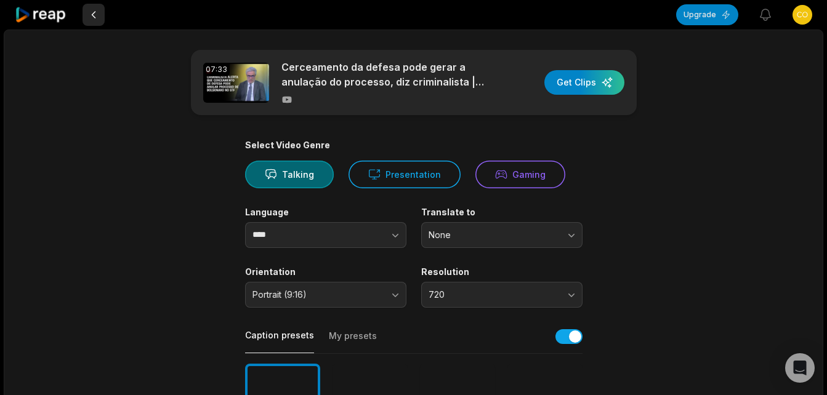
click at [92, 9] on button at bounding box center [93, 15] width 22 height 22
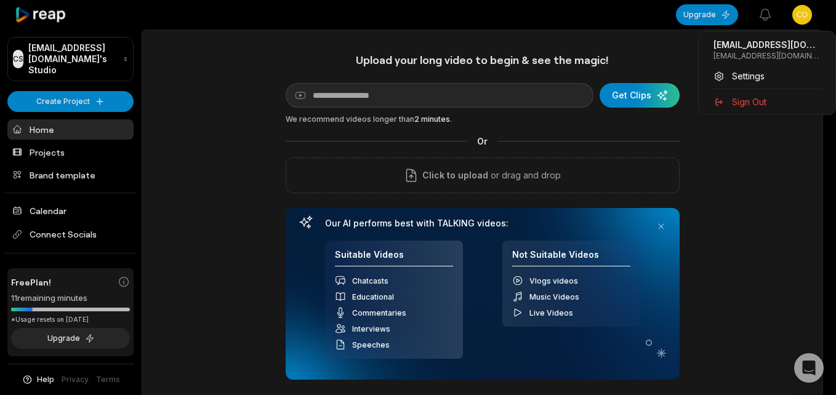
click at [812, 9] on html "CS Competitive.jackal.twao@rapidletter.net's Studio Create Project Home Project…" at bounding box center [418, 197] width 836 height 395
click at [752, 77] on span "Settings" at bounding box center [748, 76] width 33 height 13
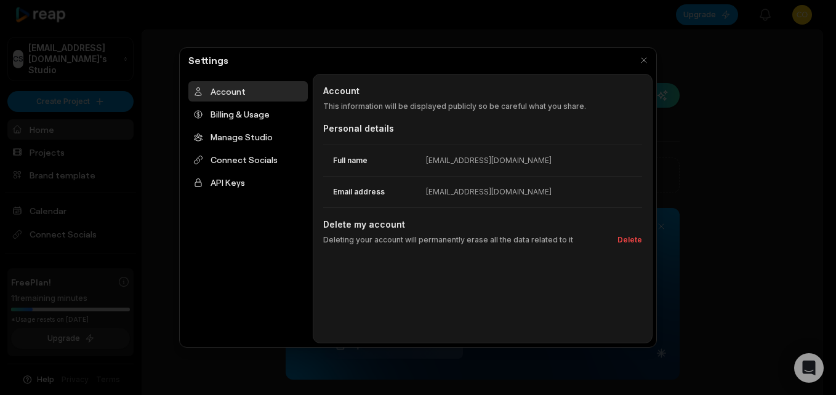
click at [770, 189] on div at bounding box center [418, 197] width 836 height 395
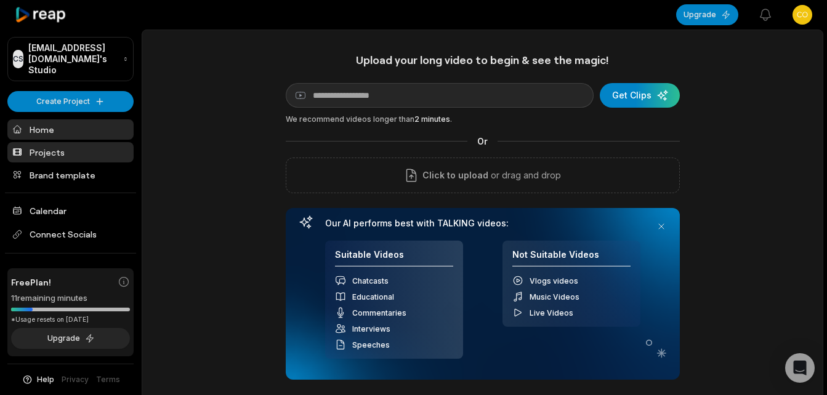
click at [40, 143] on link "Projects" at bounding box center [70, 152] width 126 height 20
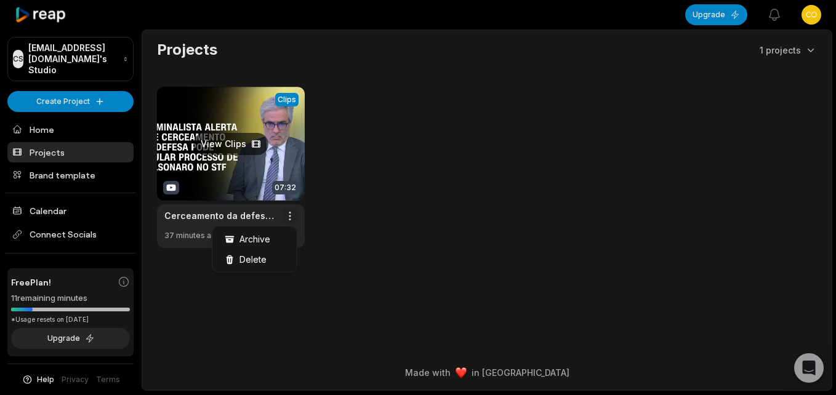
click at [291, 217] on html "CS [EMAIL_ADDRESS][DOMAIN_NAME]'s Studio Create Project Home Projects Brand tem…" at bounding box center [418, 197] width 836 height 395
click at [259, 255] on span "Delete" at bounding box center [252, 259] width 27 height 13
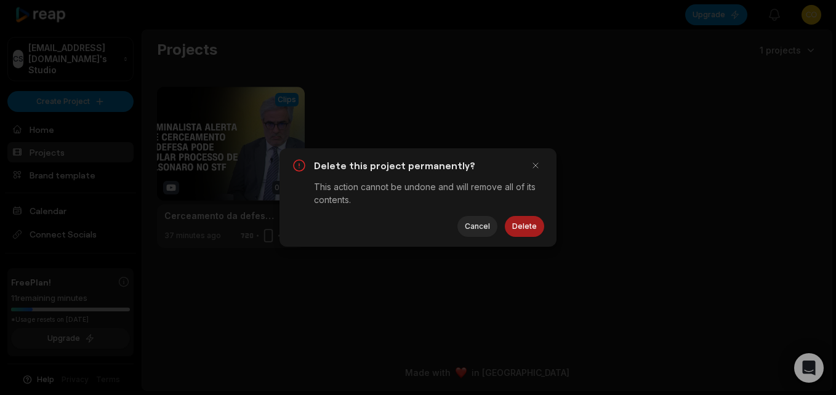
click at [527, 230] on button "Delete" at bounding box center [524, 226] width 39 height 21
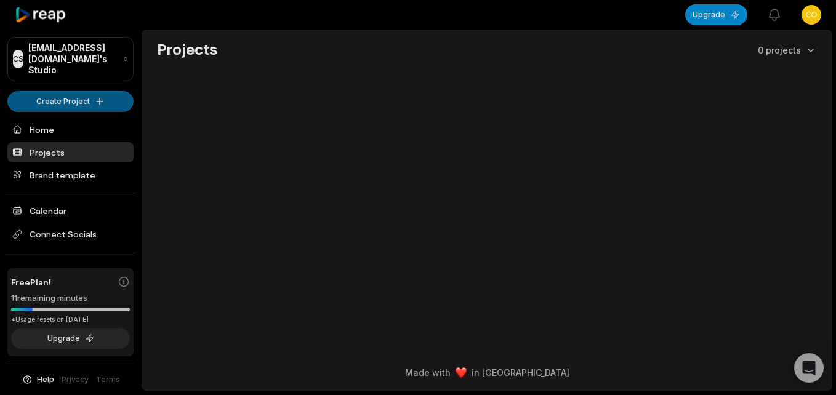
click at [63, 90] on html "CS [EMAIL_ADDRESS][DOMAIN_NAME]'s Studio Create Project Home Projects Brand tem…" at bounding box center [418, 197] width 836 height 395
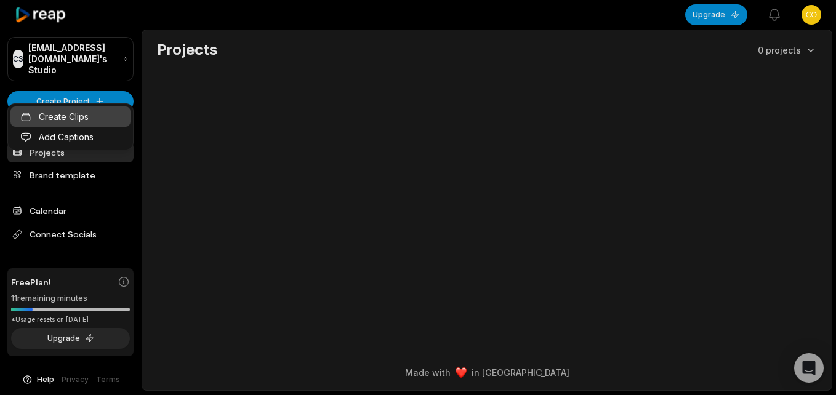
click at [57, 118] on link "Create Clips" at bounding box center [70, 116] width 120 height 20
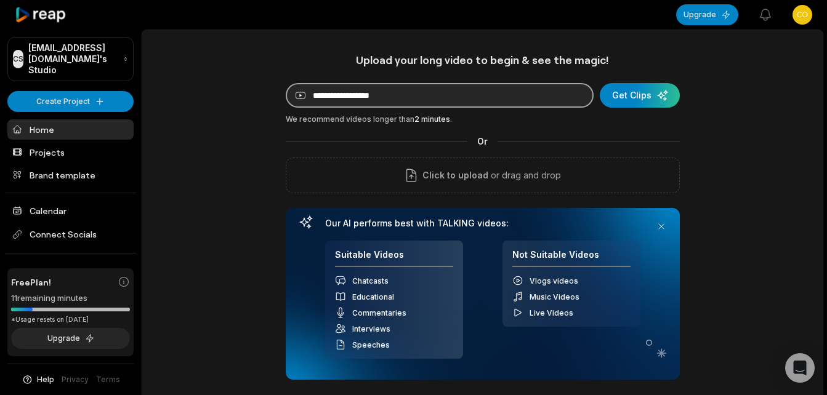
click at [406, 102] on input at bounding box center [440, 95] width 308 height 25
paste input "**********"
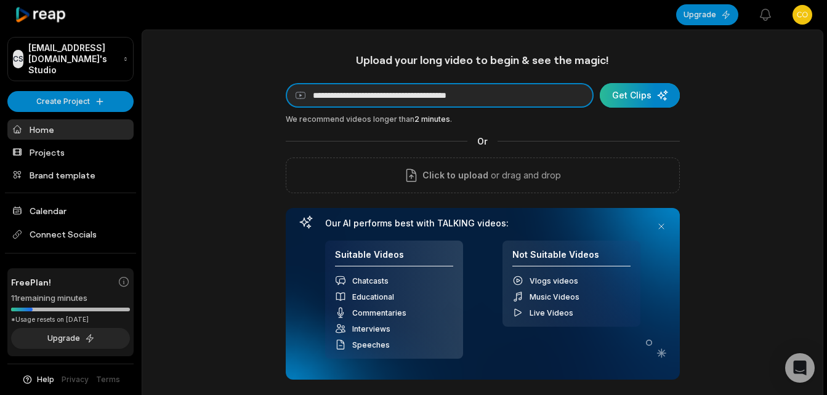
type input "**********"
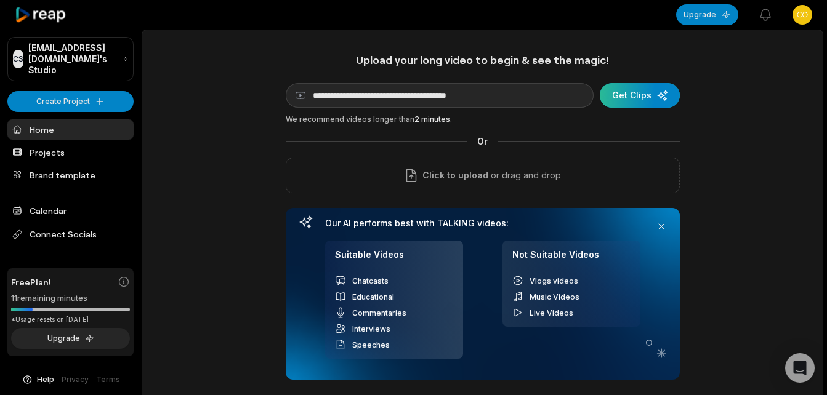
click at [637, 90] on div "submit" at bounding box center [639, 95] width 80 height 25
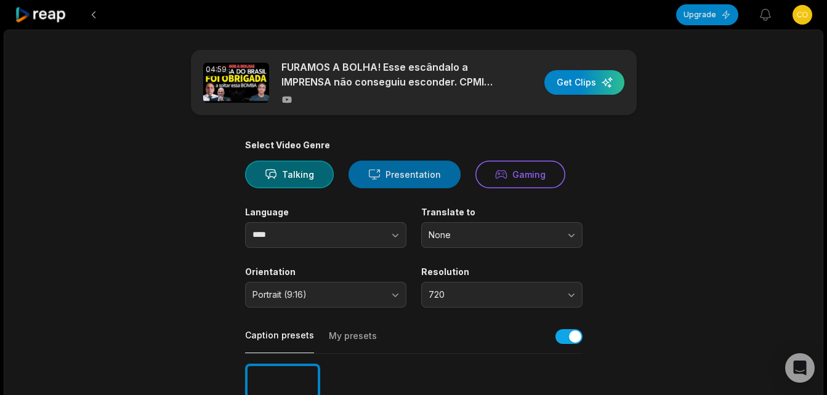
click at [403, 171] on button "Presentation" at bounding box center [404, 175] width 112 height 28
click at [276, 170] on icon at bounding box center [271, 174] width 12 height 12
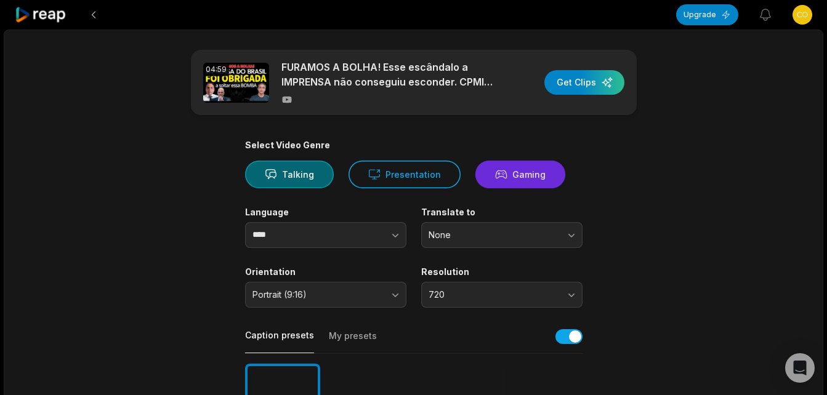
click at [532, 176] on button "Gaming" at bounding box center [520, 175] width 90 height 28
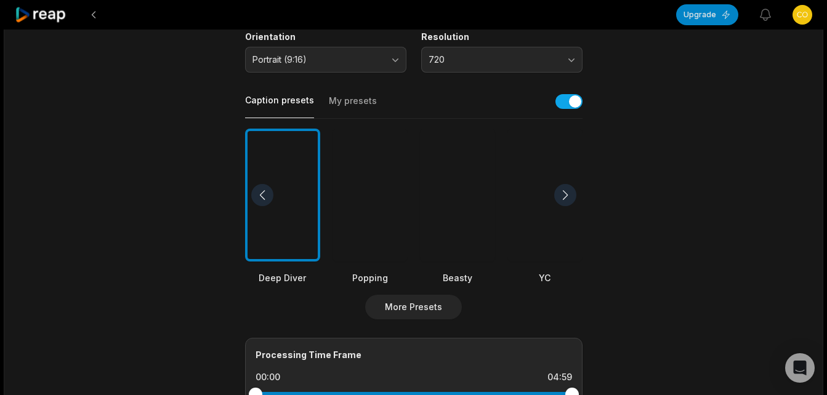
scroll to position [246, 0]
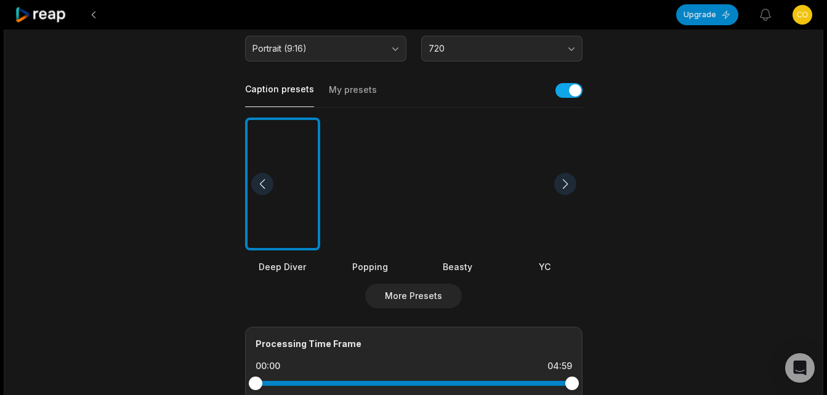
click at [565, 186] on div at bounding box center [565, 184] width 22 height 22
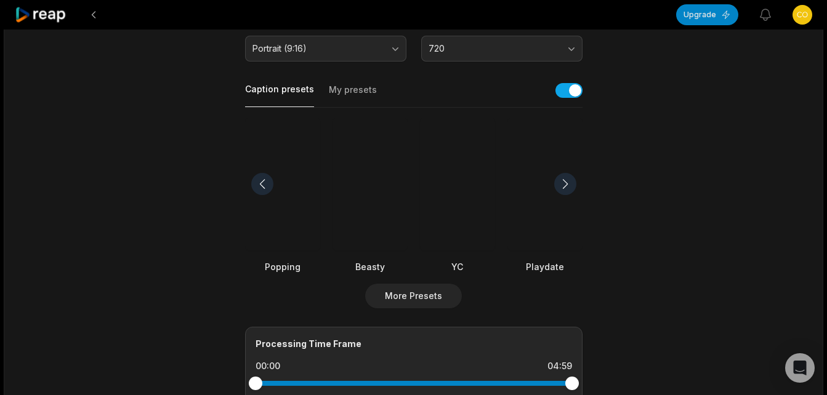
click at [565, 186] on div at bounding box center [565, 184] width 22 height 22
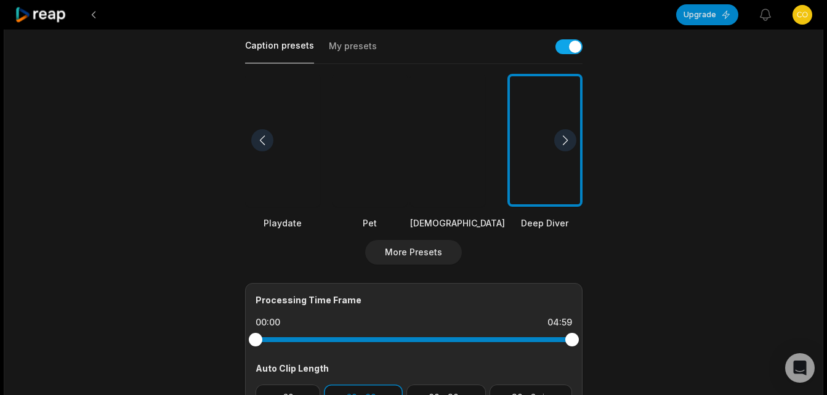
scroll to position [492, 0]
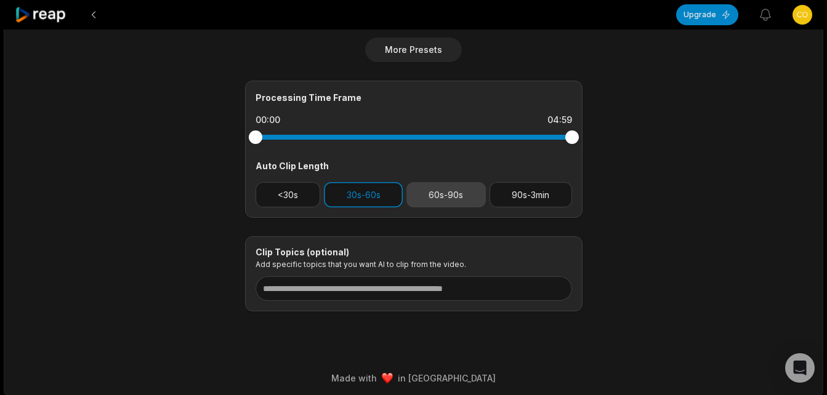
click at [458, 191] on button "60s-90s" at bounding box center [445, 194] width 79 height 25
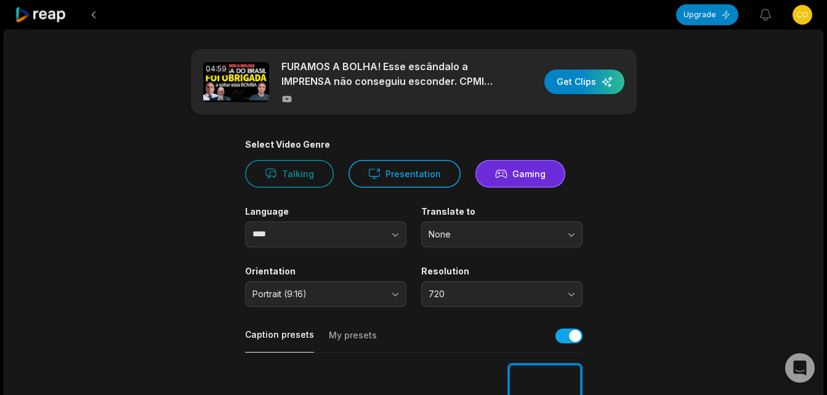
scroll to position [0, 0]
click at [578, 80] on div "button" at bounding box center [584, 82] width 80 height 25
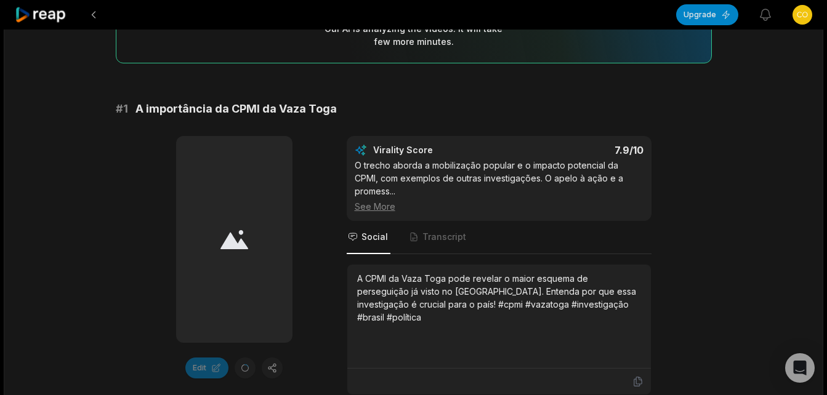
scroll to position [185, 0]
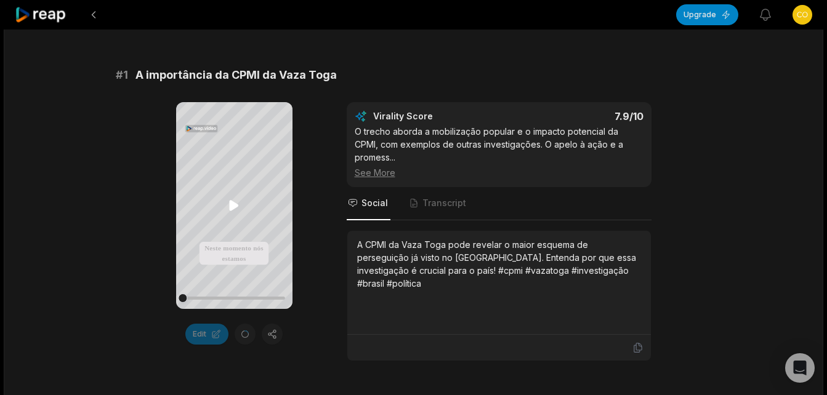
click at [233, 205] on icon at bounding box center [234, 206] width 9 height 10
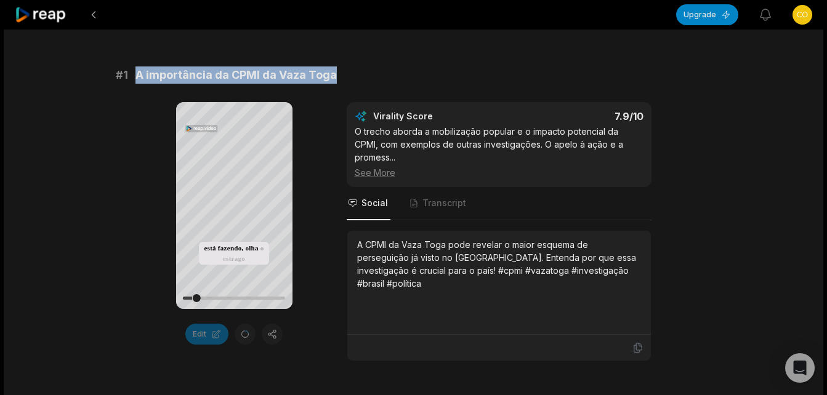
drag, startPoint x: 131, startPoint y: 74, endPoint x: 335, endPoint y: 79, distance: 204.4
click at [335, 79] on div "# 1 A importância da CPMI da Vaza Toga" at bounding box center [414, 74] width 596 height 17
copy span "A importância da CPMI da Vaza Toga"
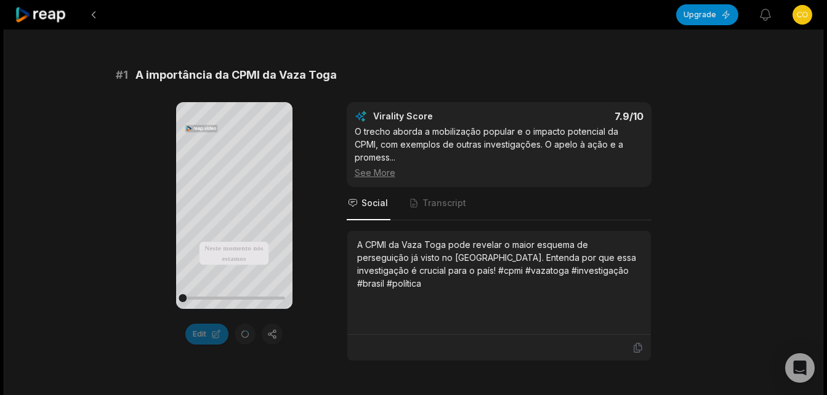
click at [317, 262] on div "Your browser does not support mp4 format. Neste momento nós estamos coletando a…" at bounding box center [414, 231] width 596 height 259
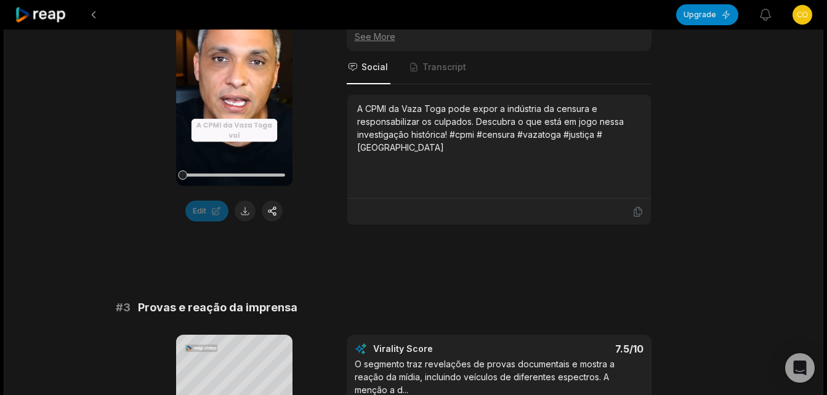
scroll to position [677, 0]
